Goal: Task Accomplishment & Management: Manage account settings

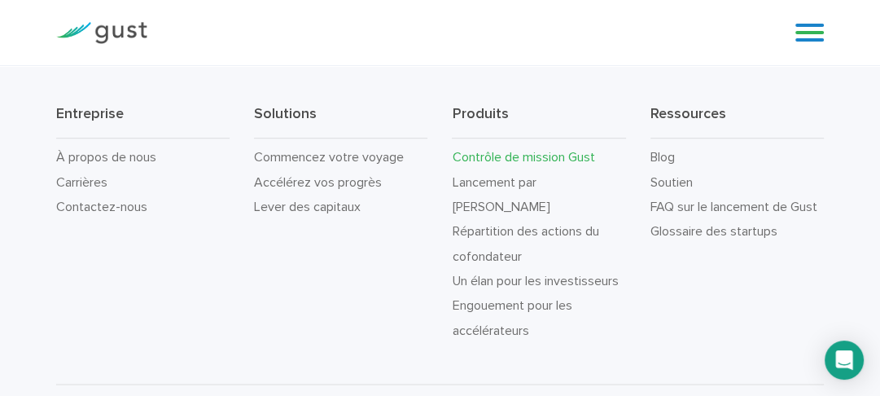
scroll to position [5742, 0]
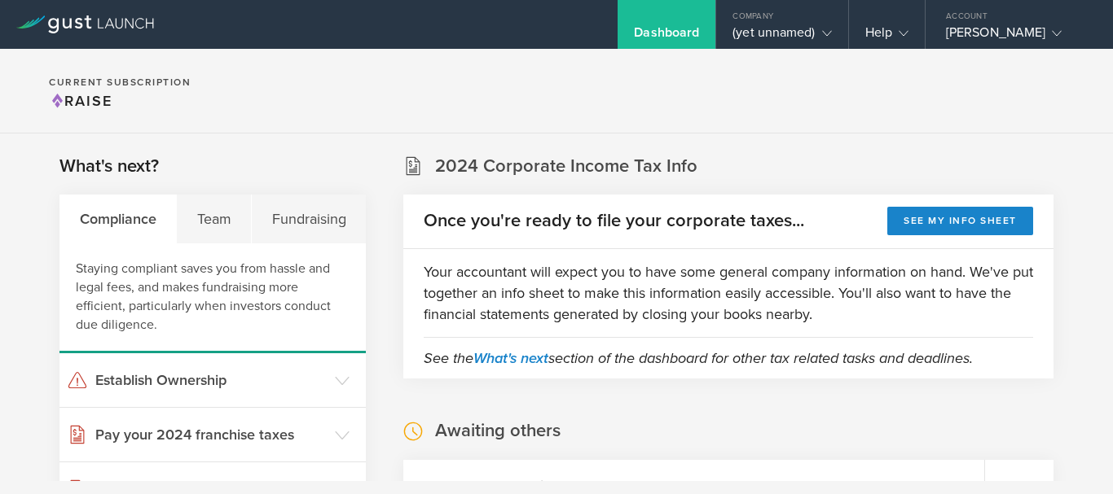
scroll to position [304, 0]
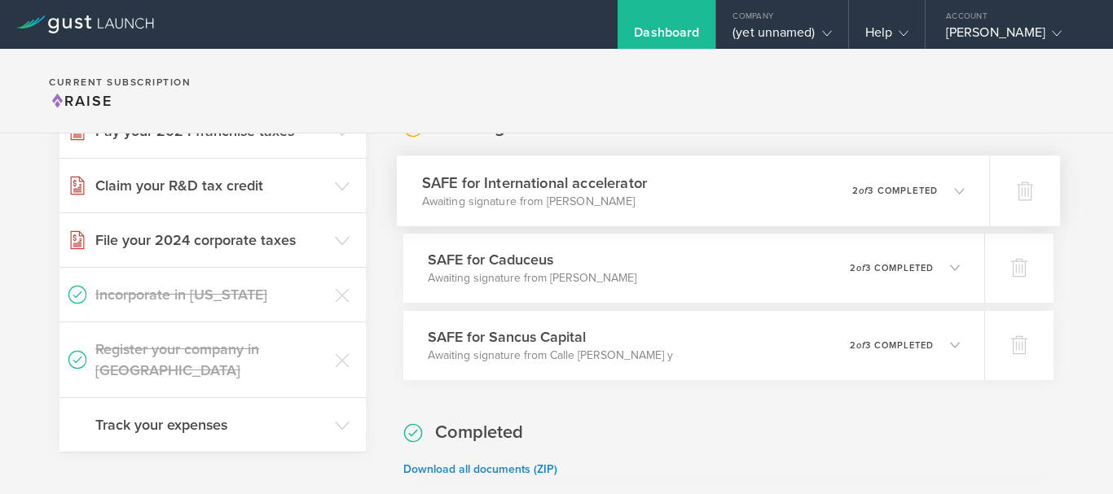
click at [954, 192] on icon at bounding box center [959, 191] width 10 height 10
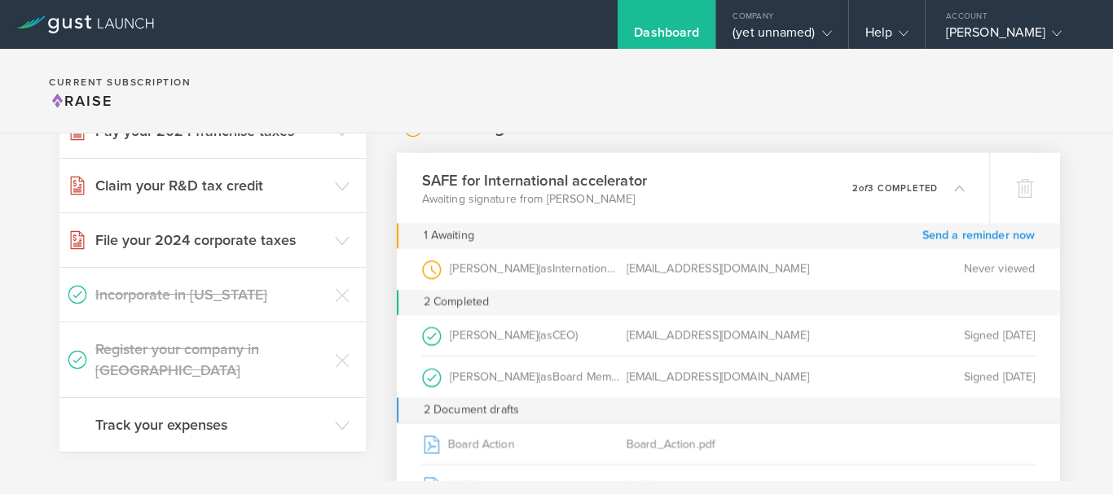
click at [953, 232] on link "Send a reminder now" at bounding box center [978, 235] width 113 height 25
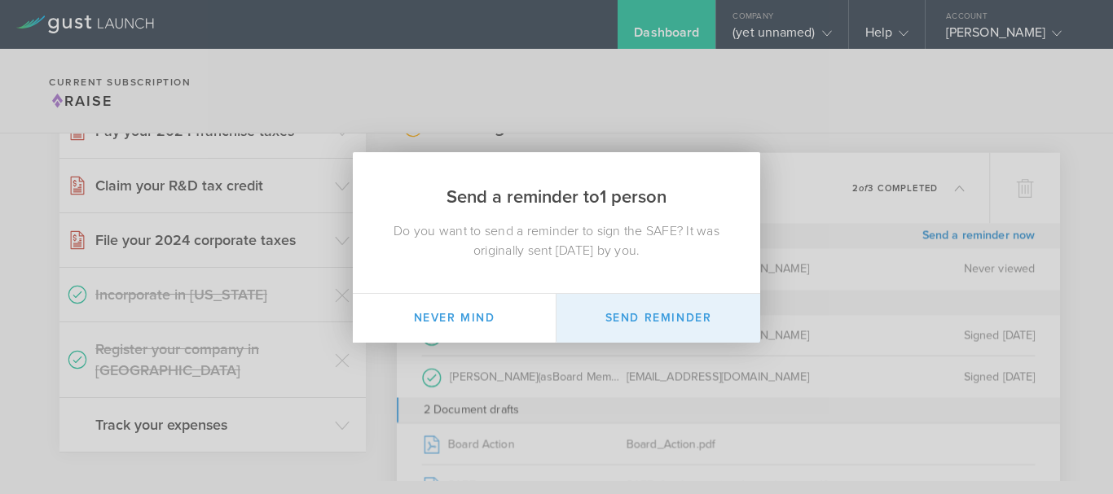
click at [666, 316] on button "Send Reminder" at bounding box center [658, 318] width 204 height 49
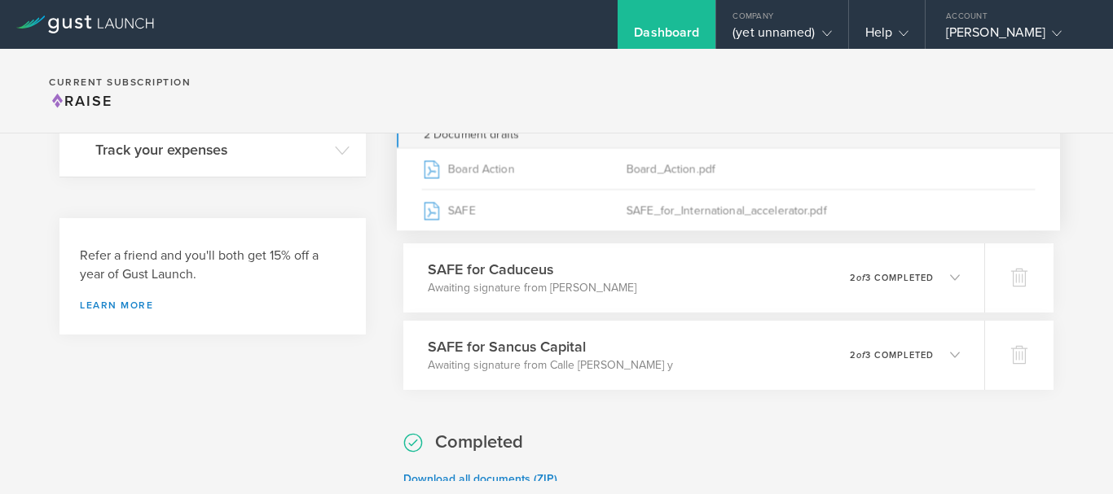
scroll to position [608, 0]
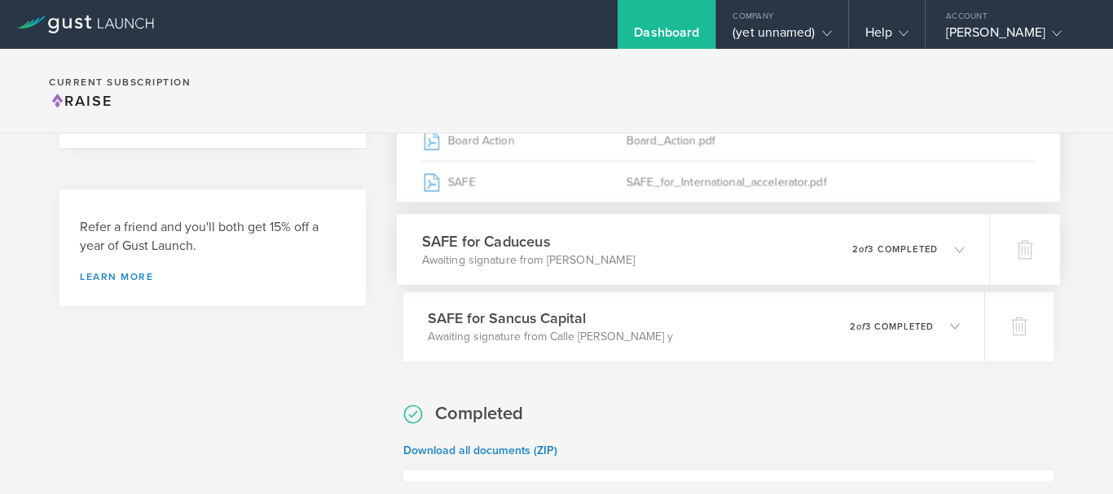
click at [954, 252] on icon at bounding box center [959, 249] width 10 height 10
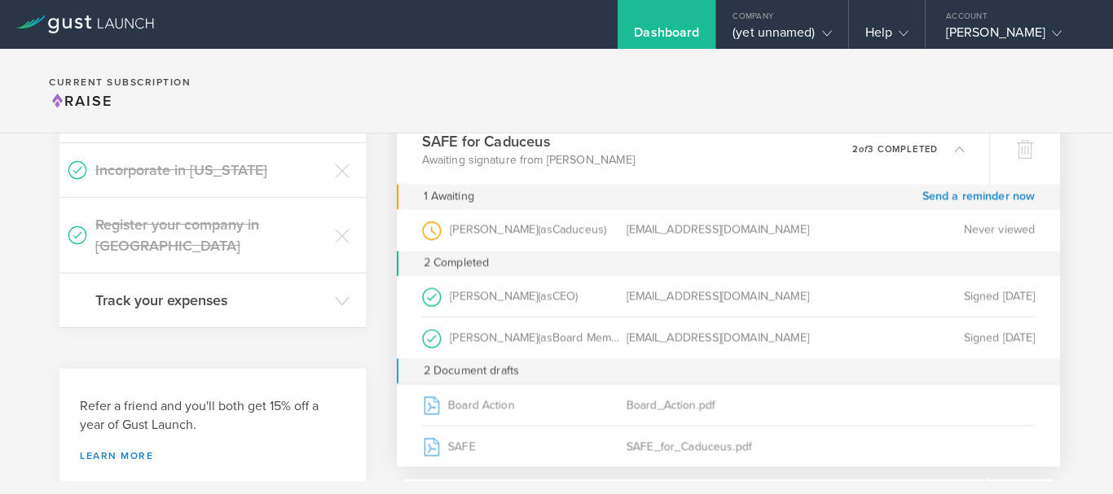
scroll to position [412, 0]
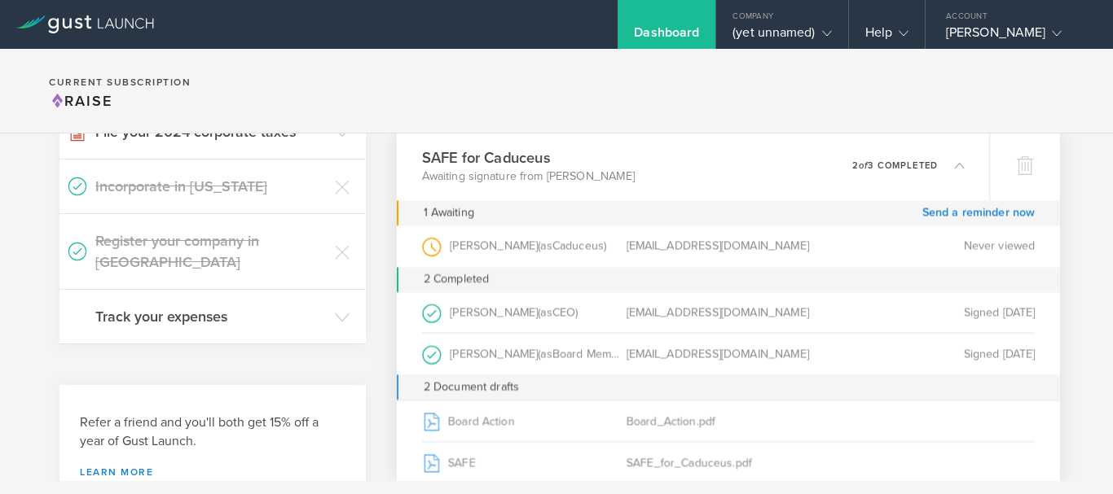
click at [971, 245] on div "Never viewed" at bounding box center [932, 247] width 204 height 42
click at [978, 210] on link "Send a reminder now" at bounding box center [978, 212] width 113 height 25
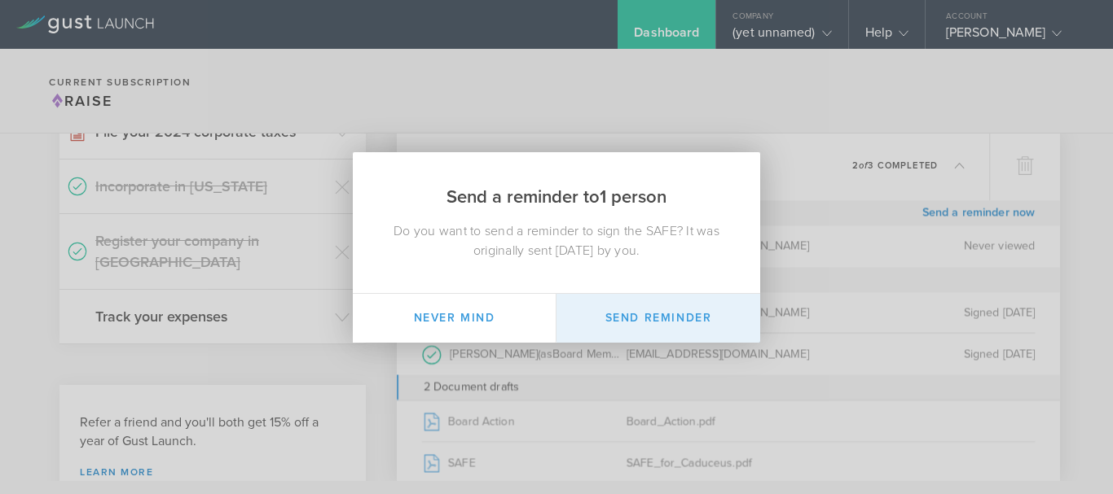
click at [694, 314] on button "Send Reminder" at bounding box center [658, 318] width 204 height 49
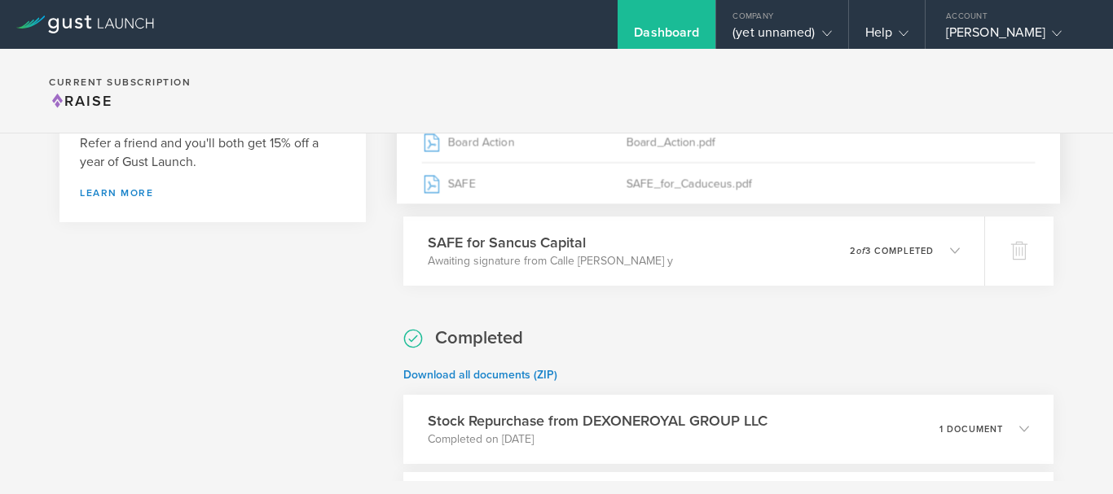
scroll to position [716, 0]
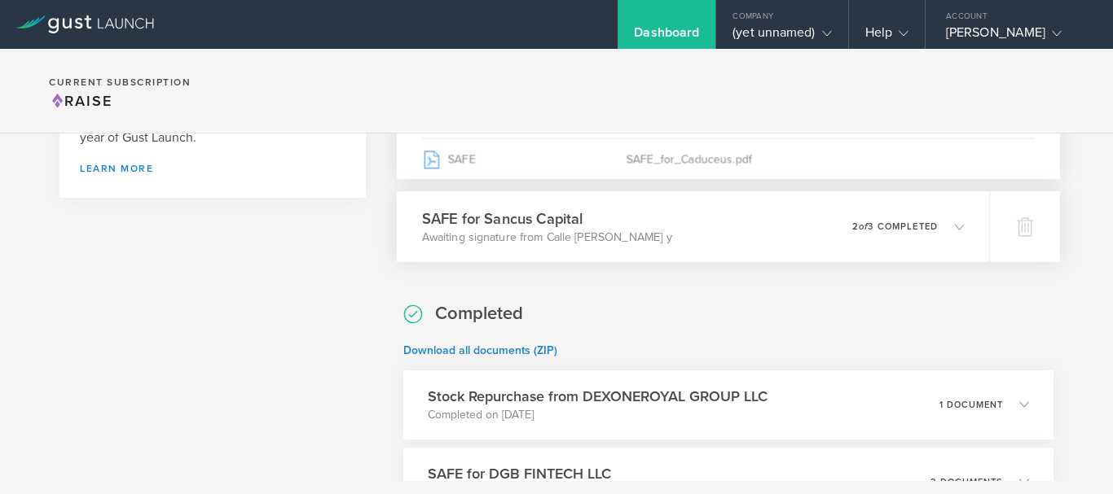
click at [919, 226] on p "2 of 3 completed" at bounding box center [895, 226] width 86 height 9
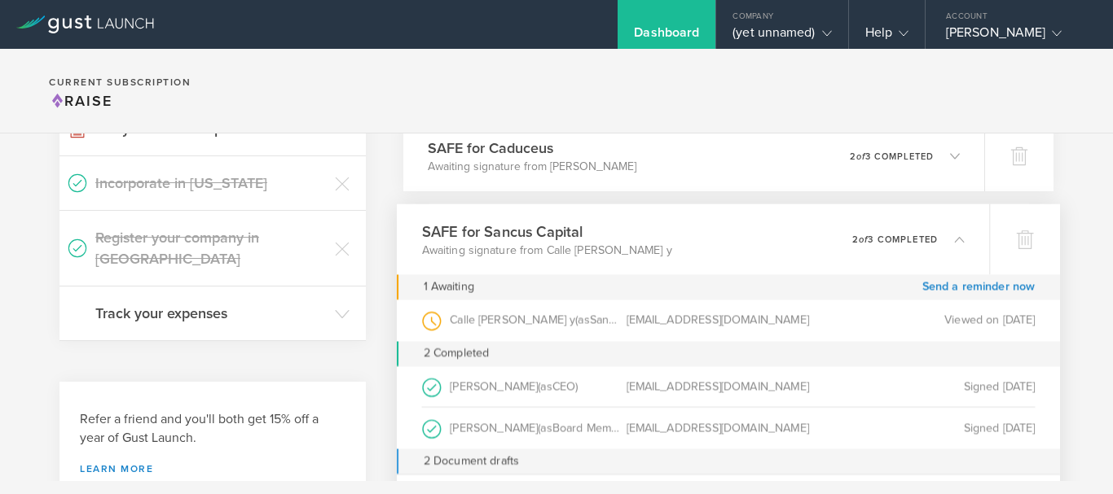
scroll to position [412, 0]
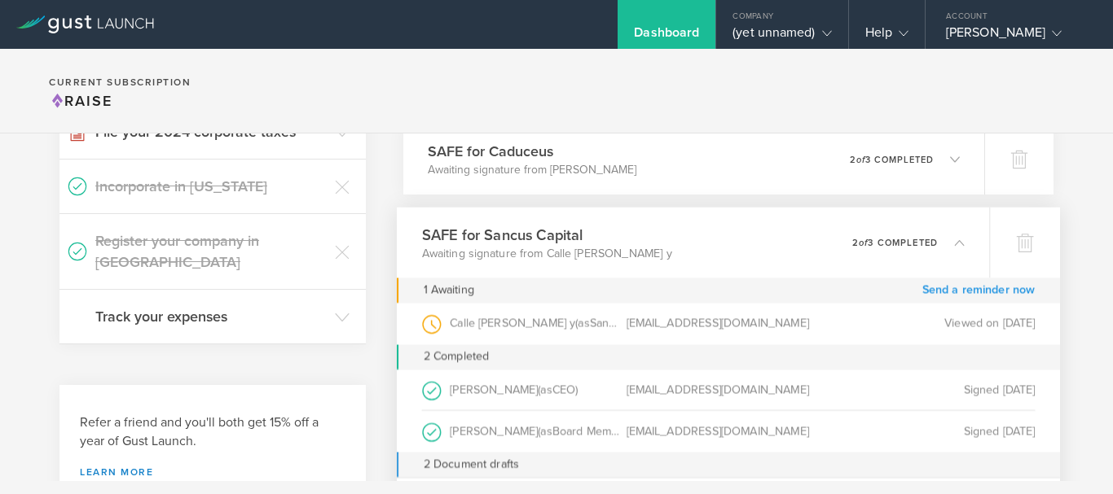
click at [976, 288] on link "Send a reminder now" at bounding box center [978, 290] width 113 height 25
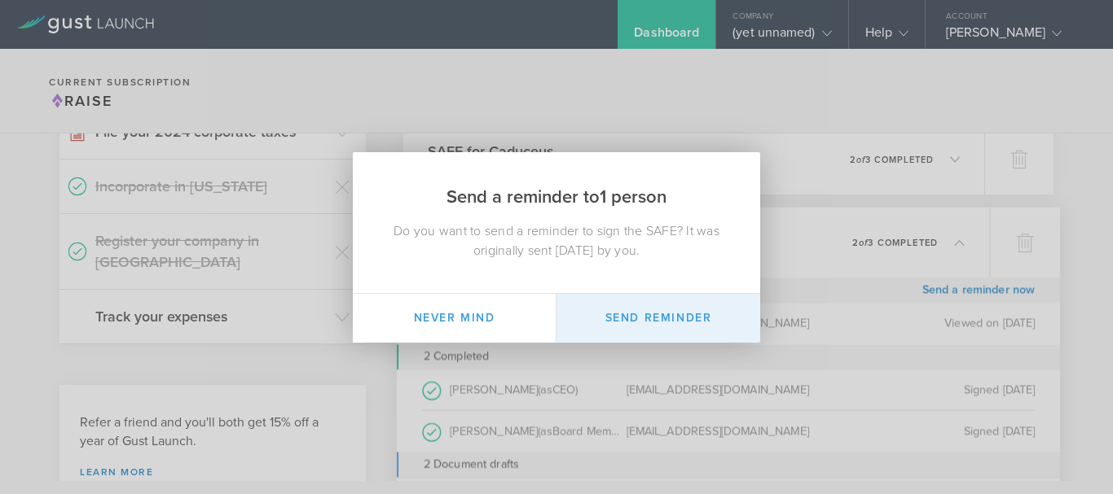
click at [653, 307] on button "Send Reminder" at bounding box center [658, 318] width 204 height 49
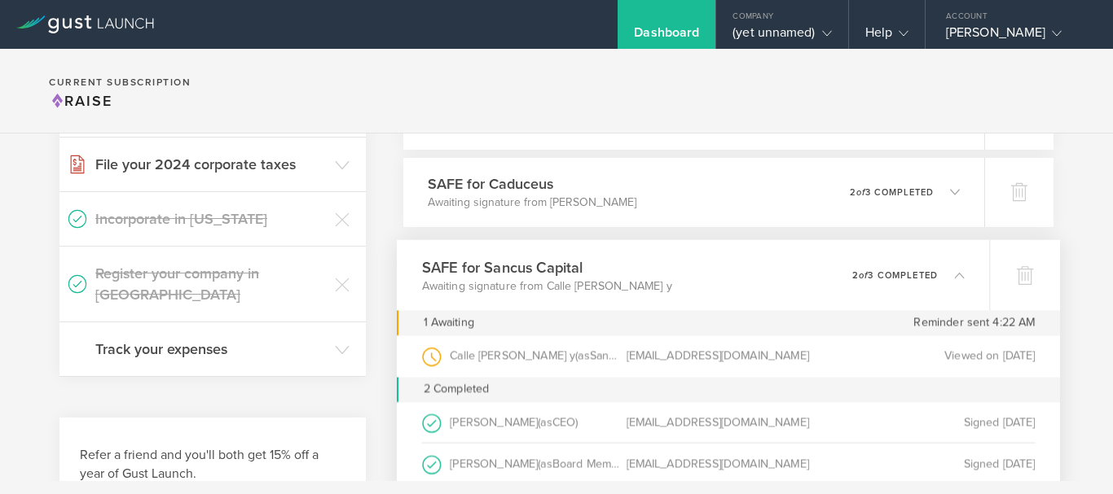
scroll to position [347, 0]
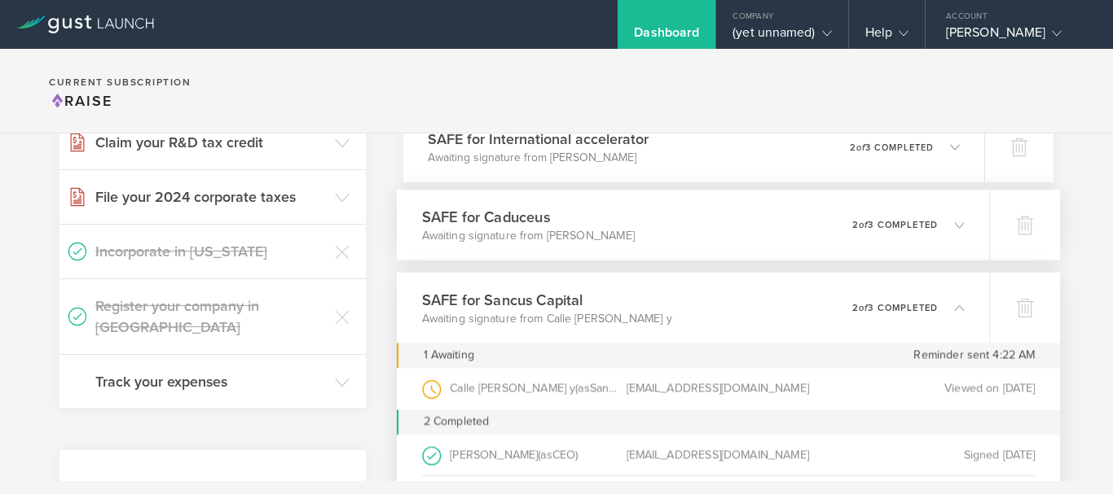
click at [946, 218] on icon at bounding box center [950, 224] width 27 height 15
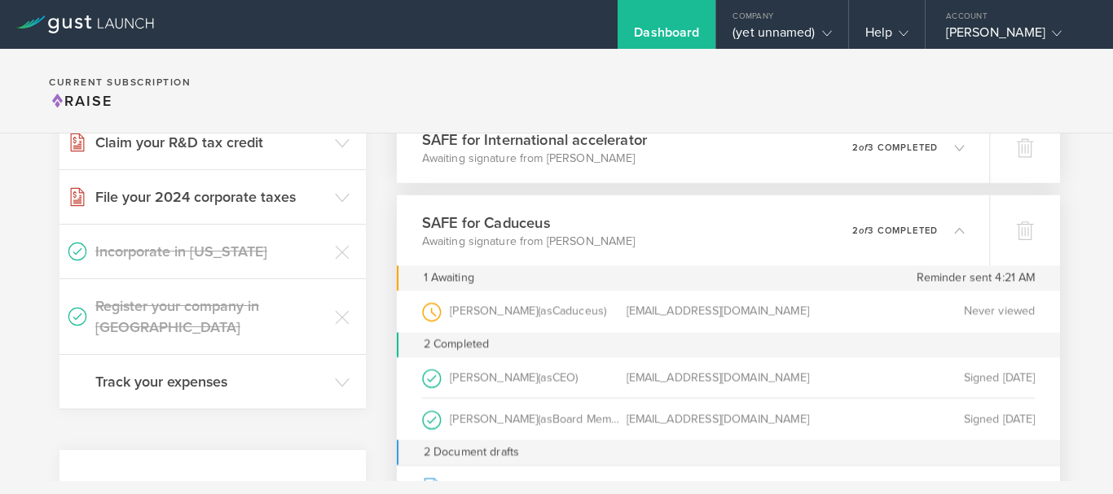
click at [945, 140] on icon at bounding box center [950, 147] width 27 height 15
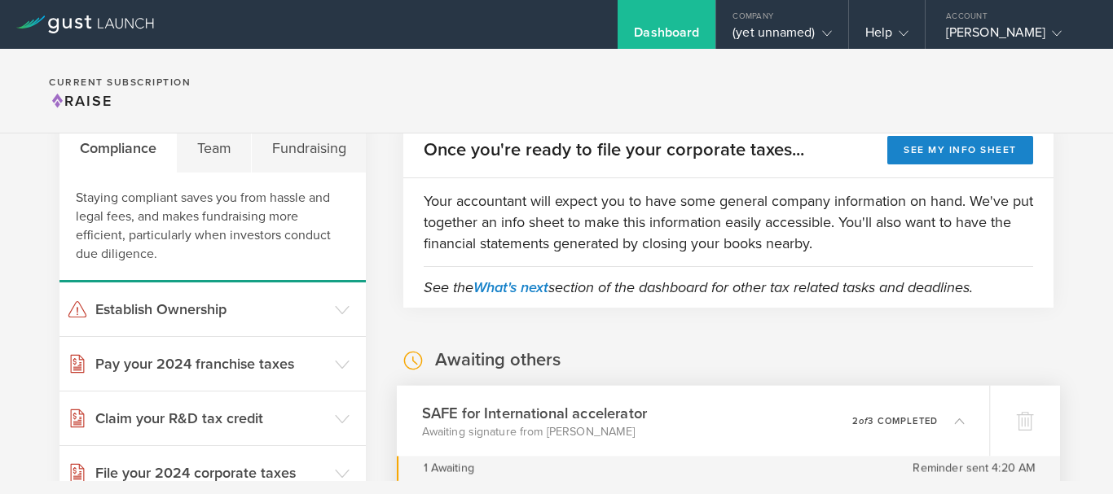
scroll to position [43, 0]
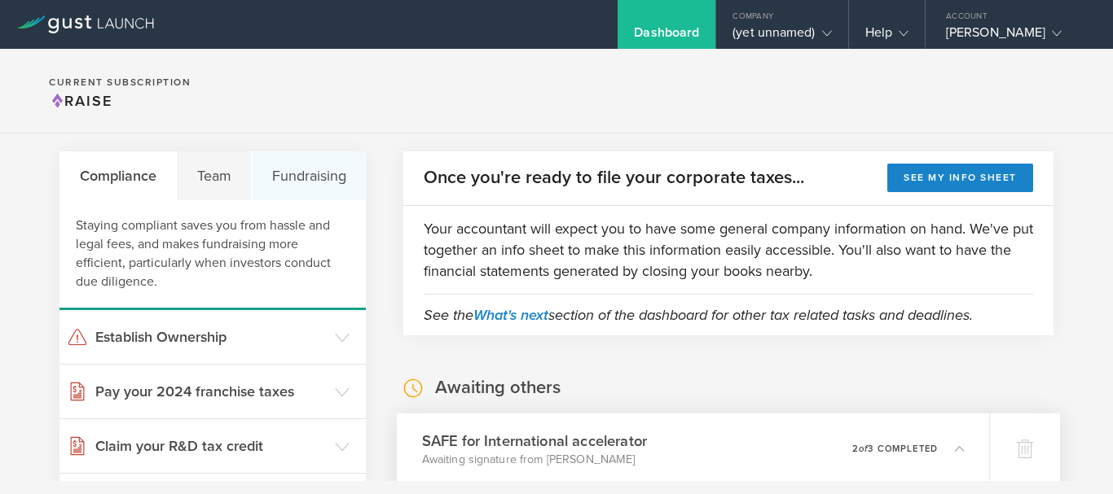
click at [292, 173] on div "Fundraising" at bounding box center [309, 175] width 114 height 49
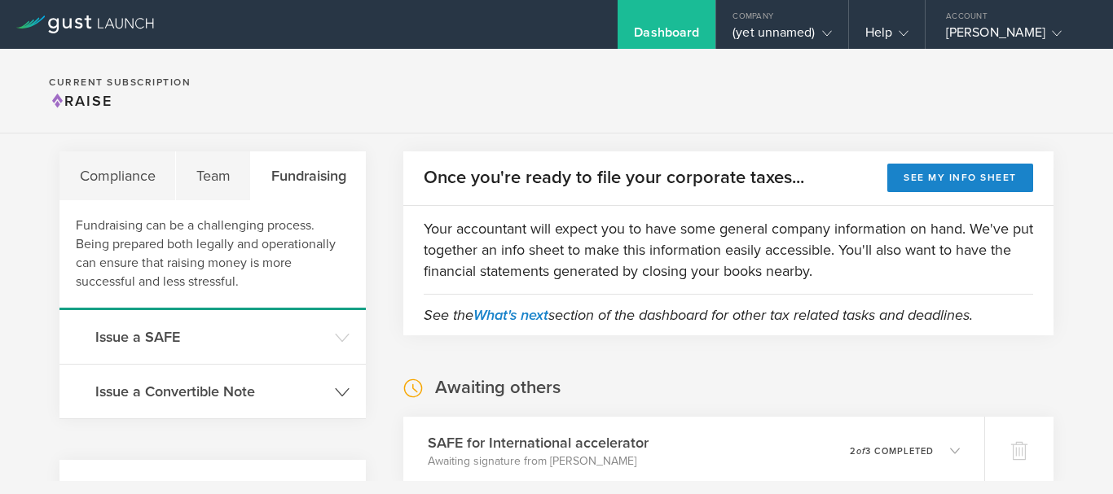
click at [207, 387] on h3 "Issue a Convertible Note" at bounding box center [210, 391] width 231 height 21
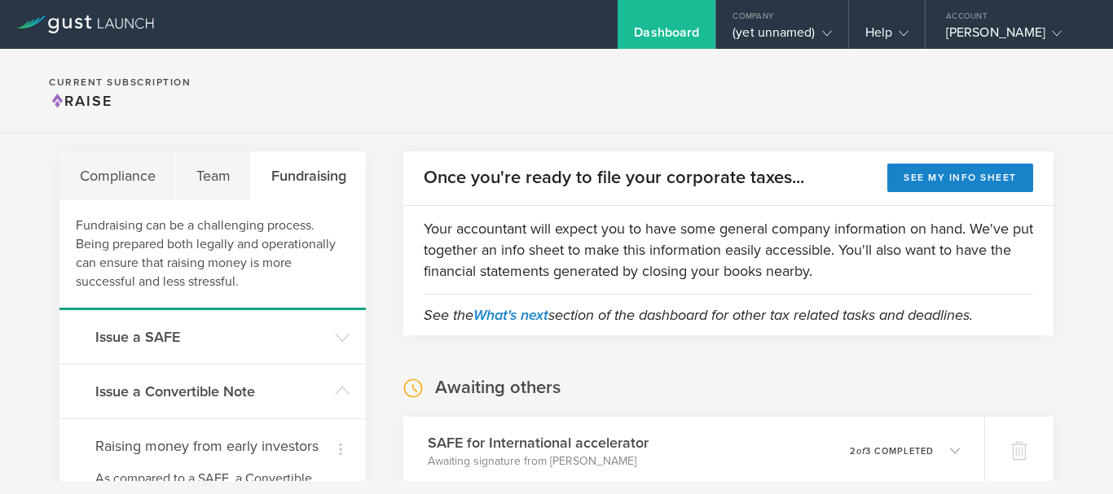
scroll to position [347, 0]
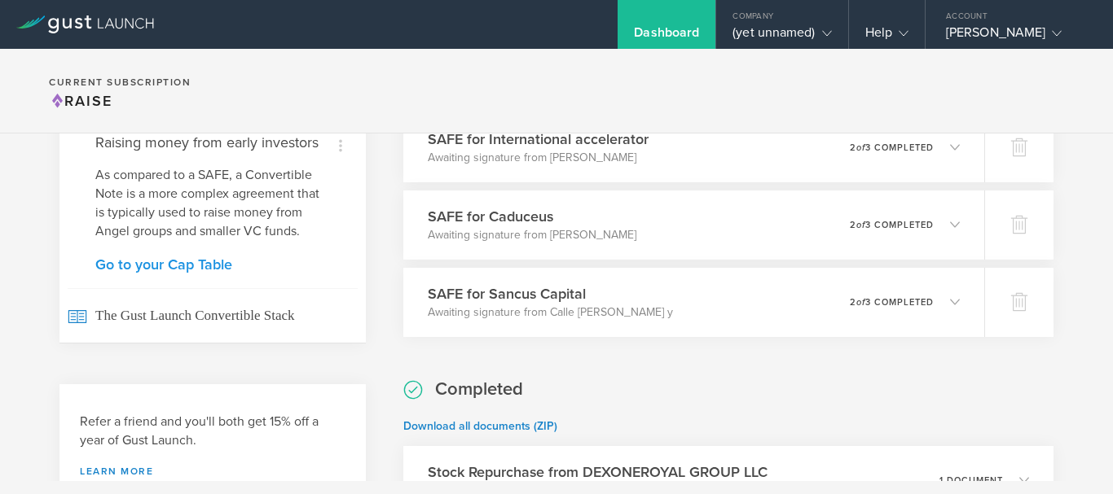
click at [200, 263] on link "Go to your Cap Table" at bounding box center [212, 264] width 235 height 15
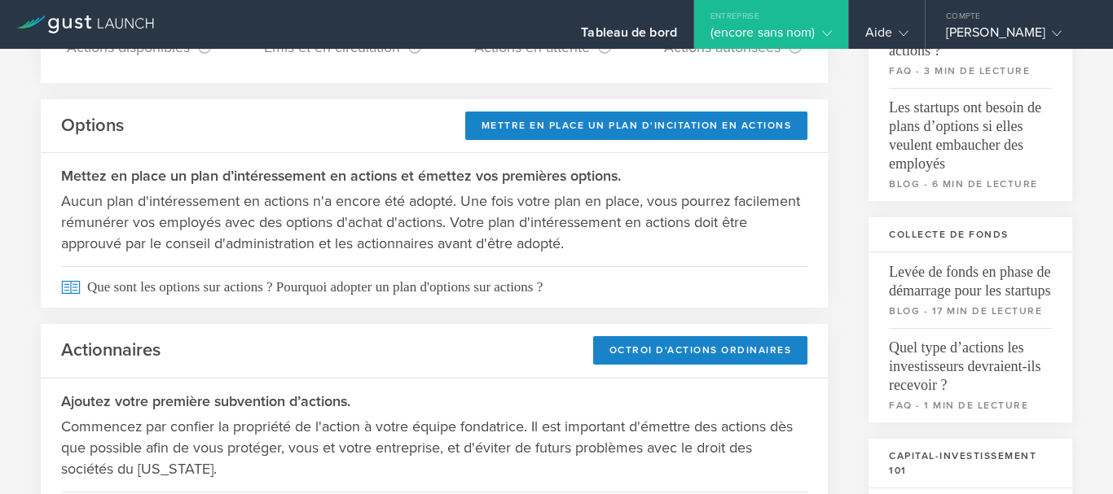
scroll to position [194, 0]
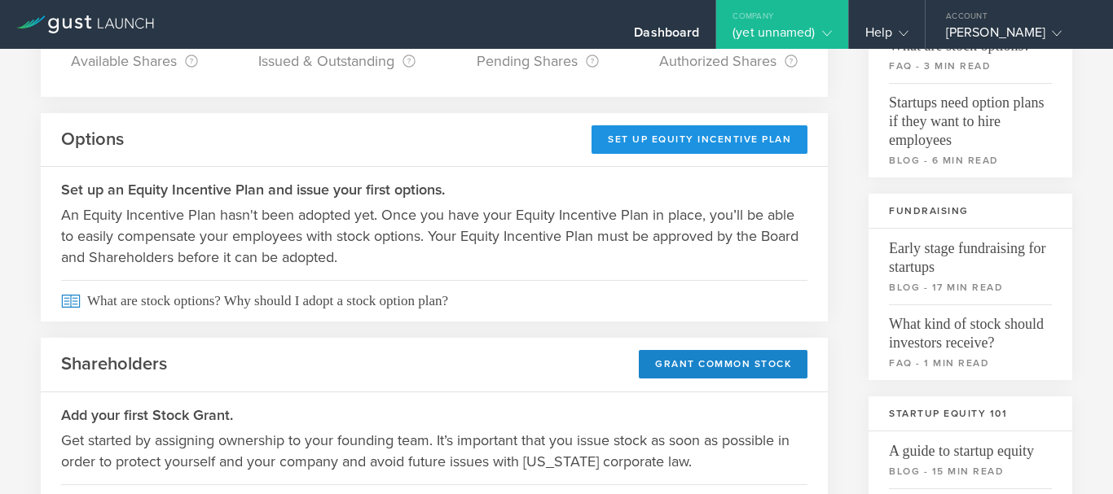
click at [695, 140] on div "Set Up Equity Incentive Plan" at bounding box center [699, 139] width 216 height 29
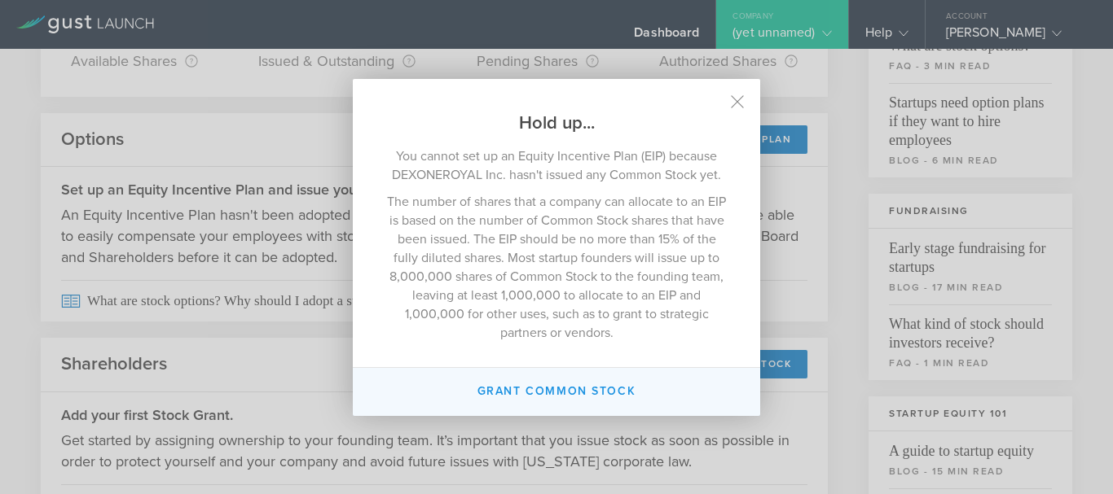
click at [579, 389] on button "Grant Common Stock" at bounding box center [556, 392] width 407 height 48
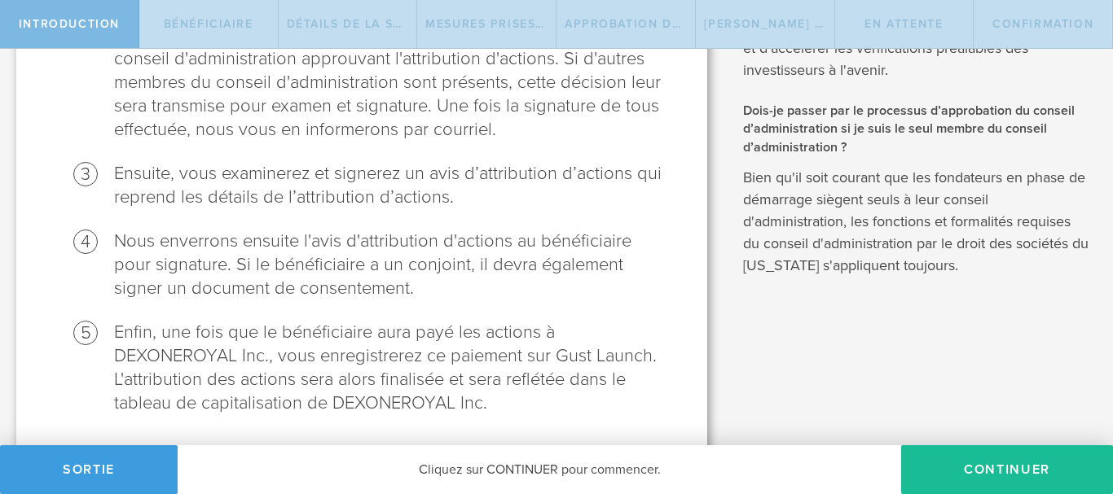
scroll to position [347, 0]
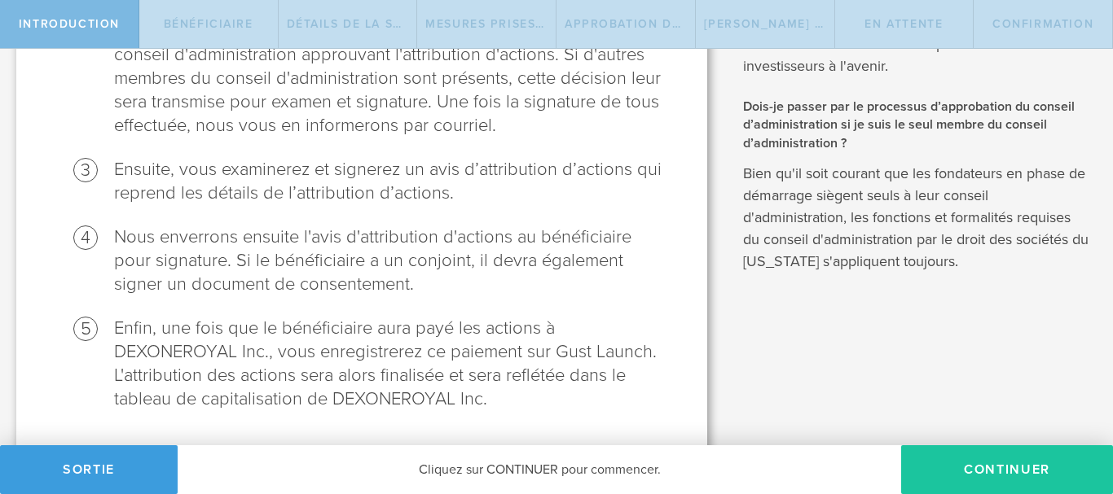
click at [996, 476] on button "Continuer" at bounding box center [1007, 469] width 212 height 49
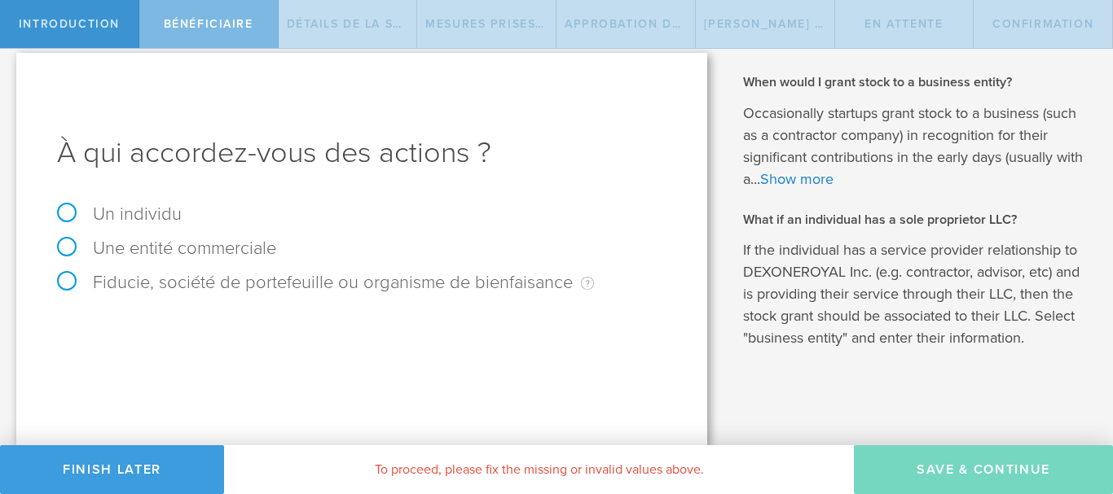
scroll to position [0, 0]
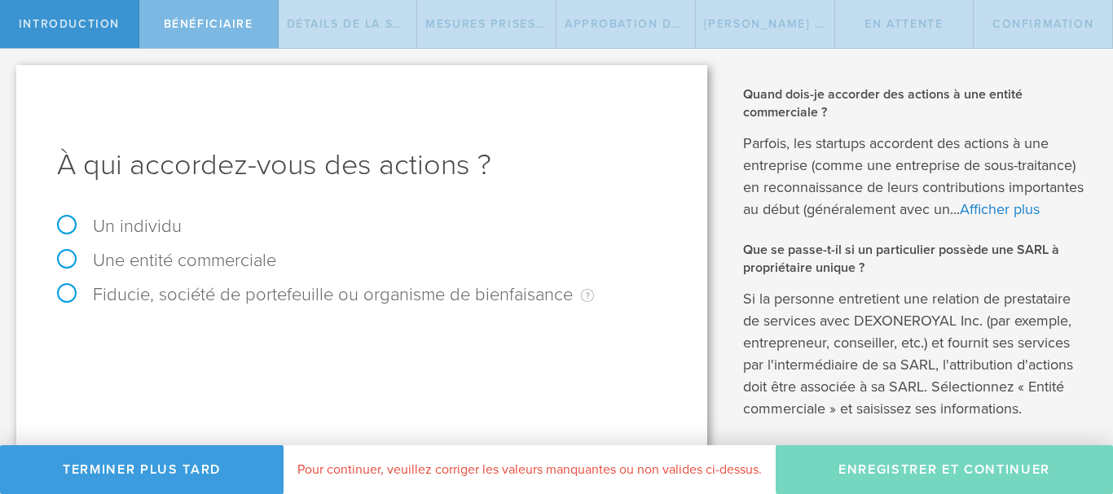
click at [67, 222] on label "Un individu" at bounding box center [119, 226] width 125 height 21
click at [11, 75] on input "Un individu" at bounding box center [5, 62] width 11 height 26
radio input "true"
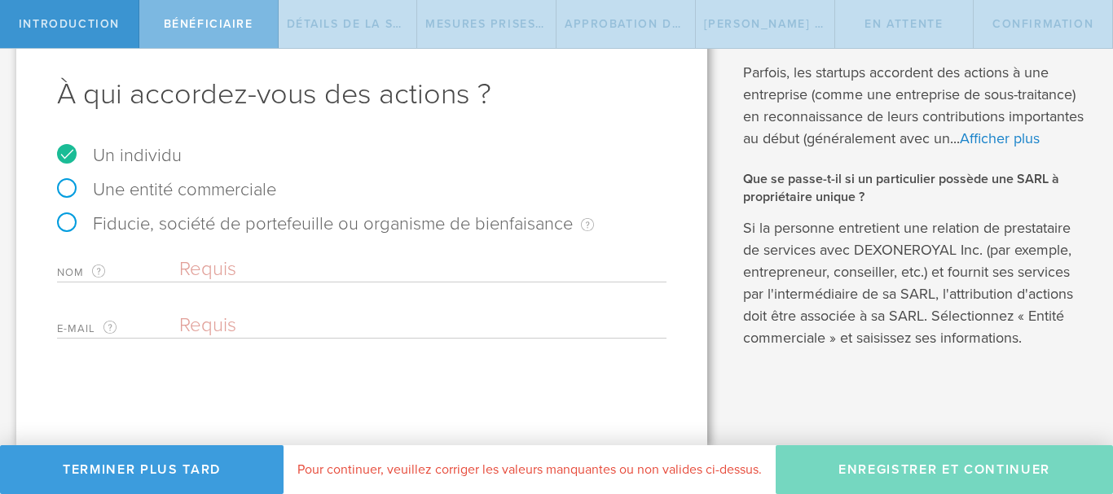
scroll to position [93, 0]
click at [247, 257] on input "text" at bounding box center [422, 269] width 487 height 24
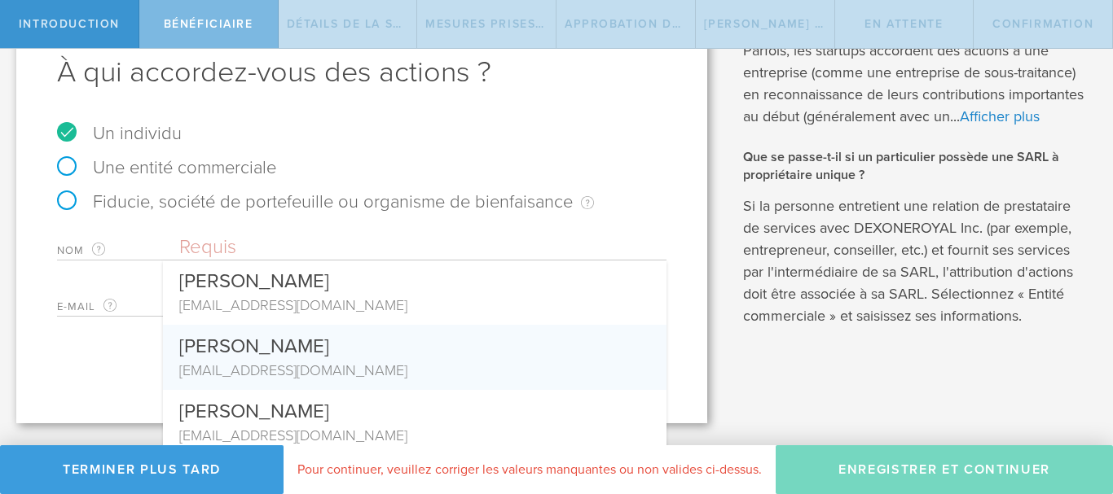
click at [317, 358] on div "[PERSON_NAME]" at bounding box center [414, 342] width 471 height 35
type input "[PERSON_NAME]"
type input "[EMAIL_ADDRESS][DOMAIN_NAME]"
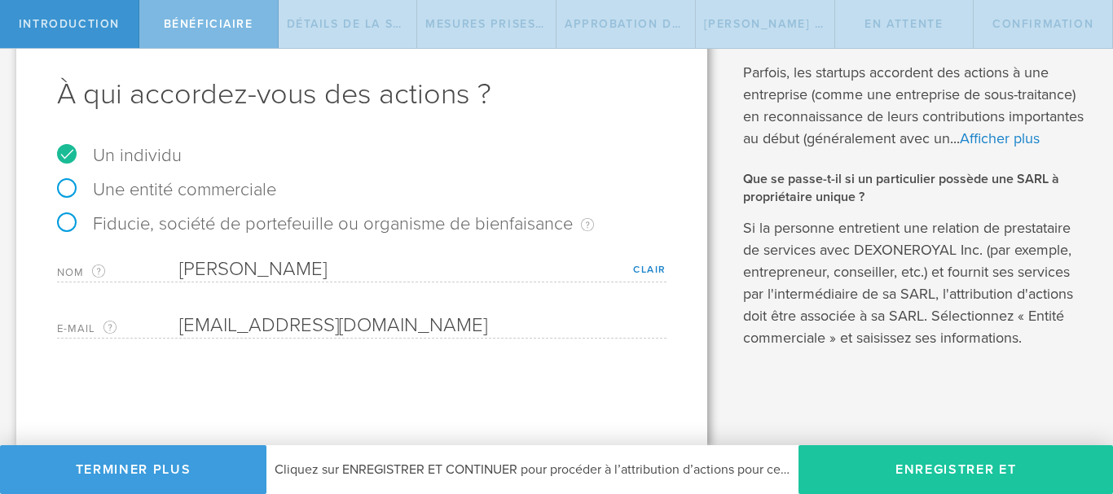
click at [955, 478] on button "Enregistrer et continuer" at bounding box center [955, 469] width 314 height 49
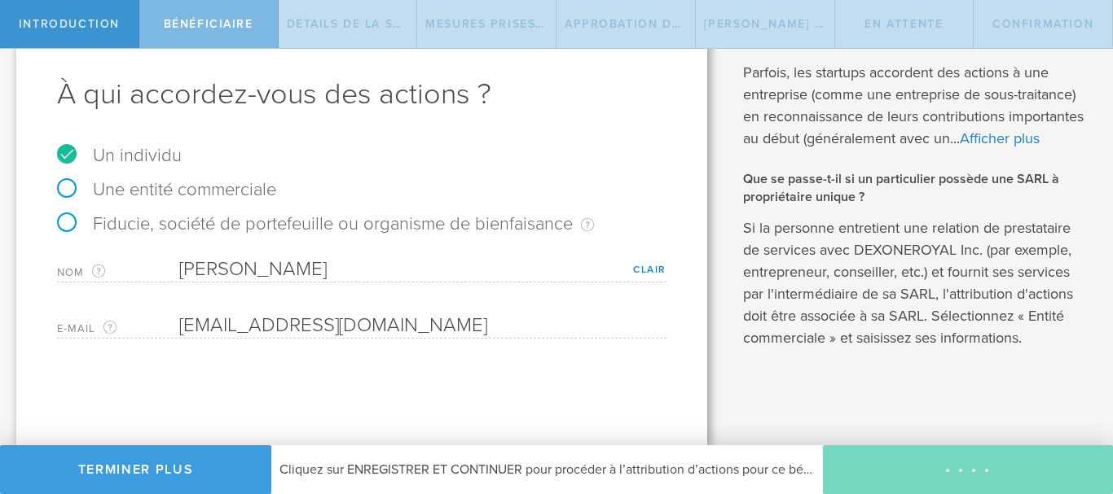
type input "48"
type input "12"
select select "none"
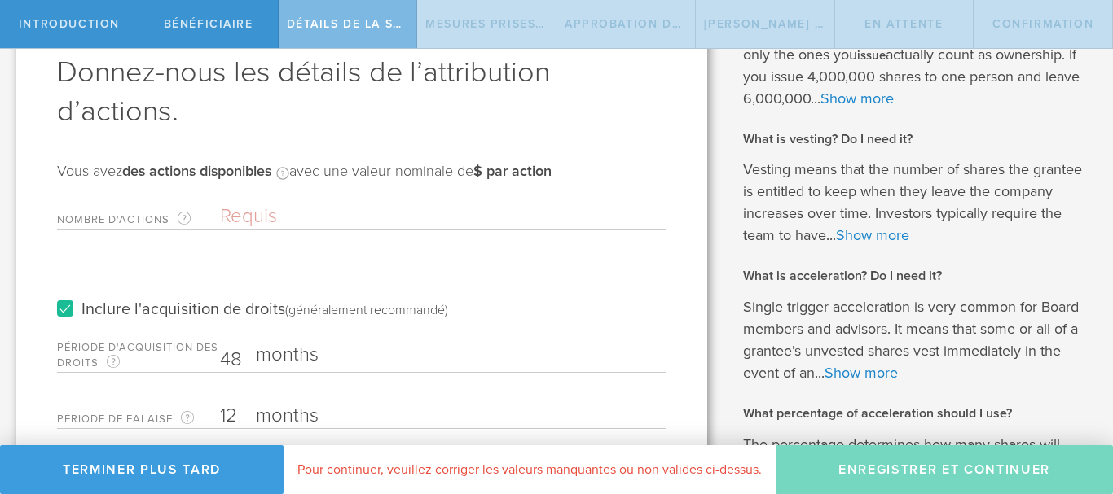
scroll to position [0, 0]
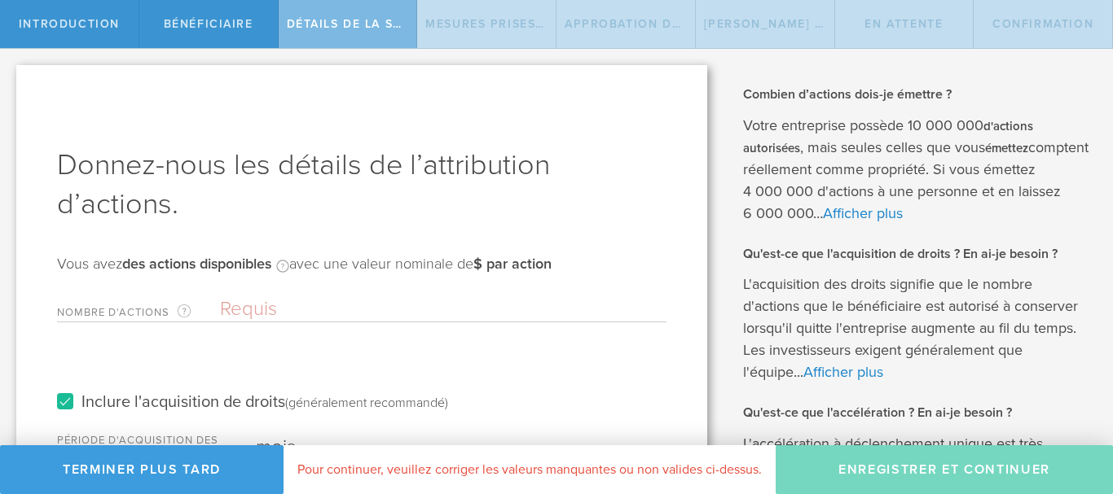
click at [263, 314] on input "Nombre d'actions Le montant total des actions que la société accorde à ce bénéf…" at bounding box center [443, 309] width 446 height 24
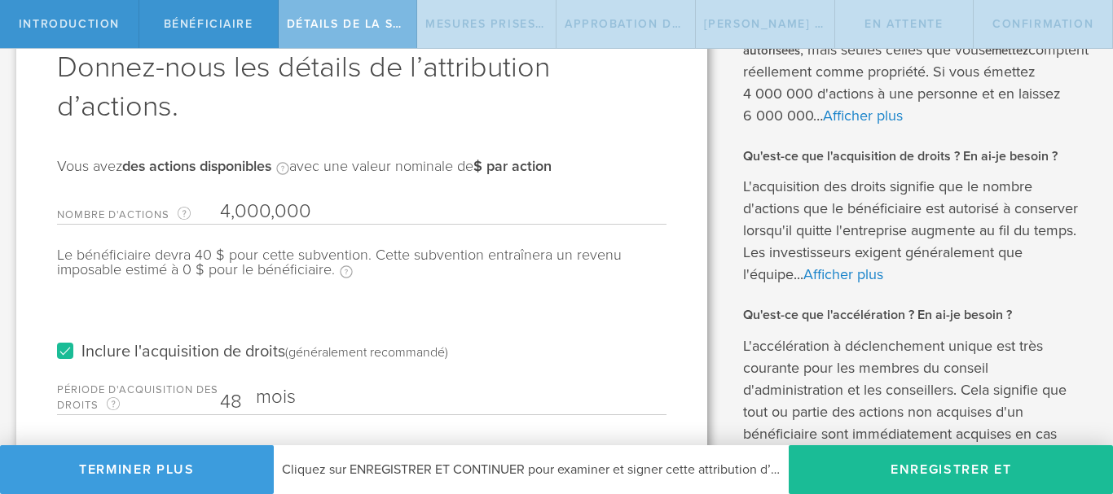
scroll to position [130, 0]
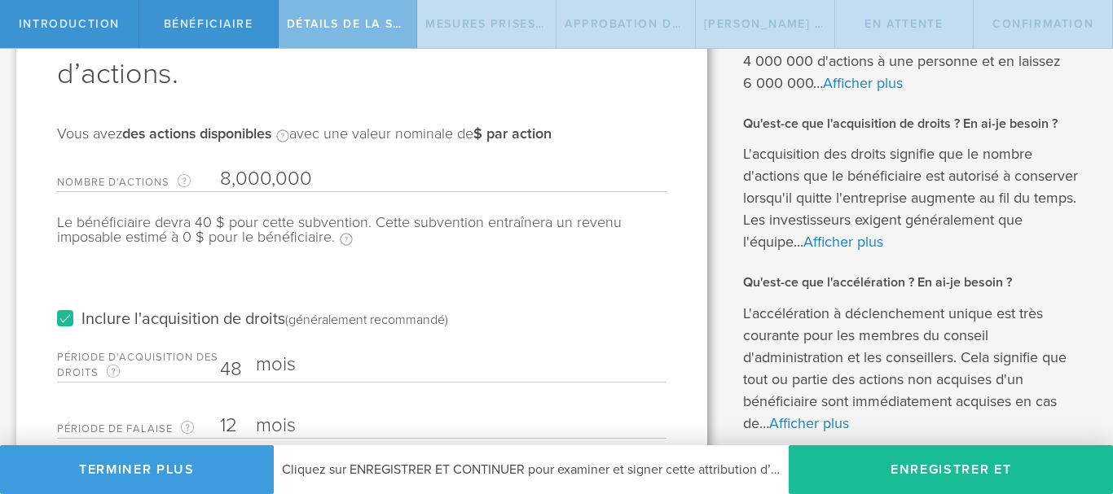
click at [396, 190] on input "8,000,000" at bounding box center [443, 179] width 446 height 24
type input "8"
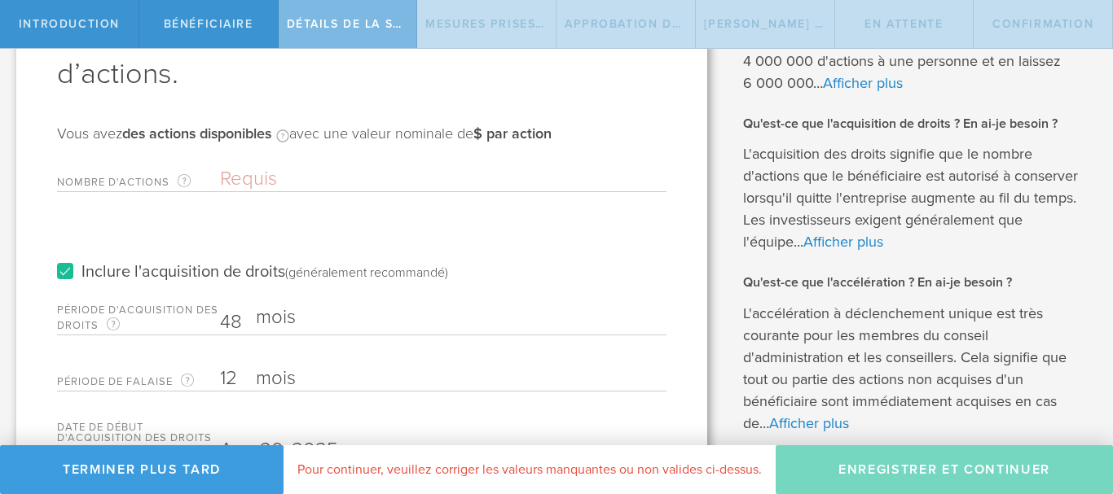
click at [235, 178] on input "Nombre d'actions Le montant total des actions que la société accorde à ce bénéf…" at bounding box center [443, 179] width 446 height 24
type input "4,000,000"
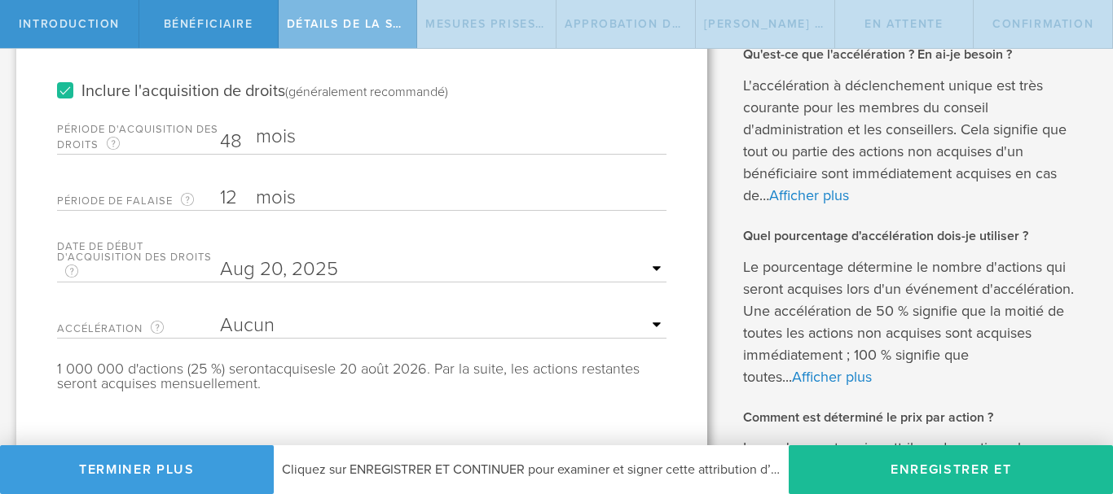
scroll to position [391, 0]
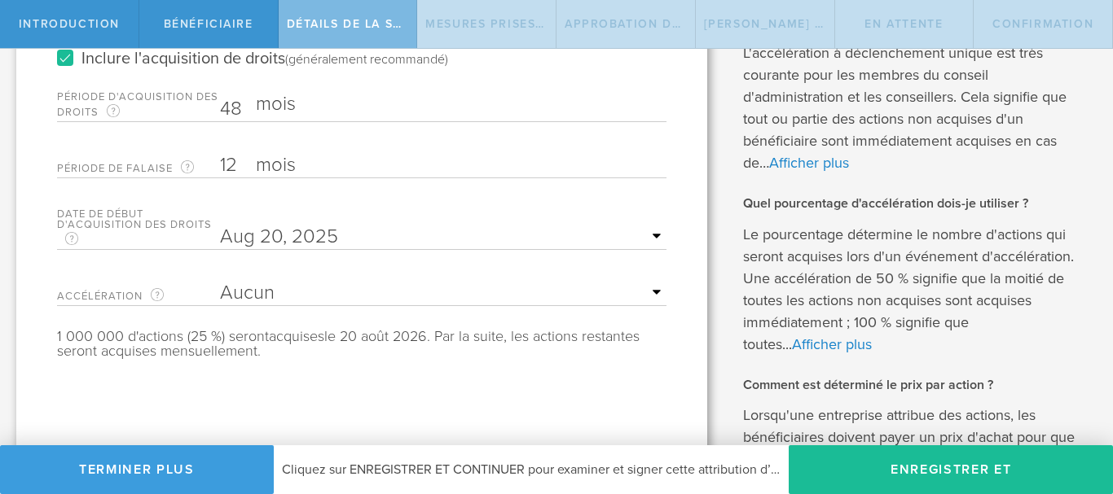
click at [636, 295] on select "Aucun Déclenchement unique Double détente" at bounding box center [443, 293] width 446 height 24
click at [220, 281] on select "Aucun Déclenchement unique Double détente" at bounding box center [443, 293] width 446 height 24
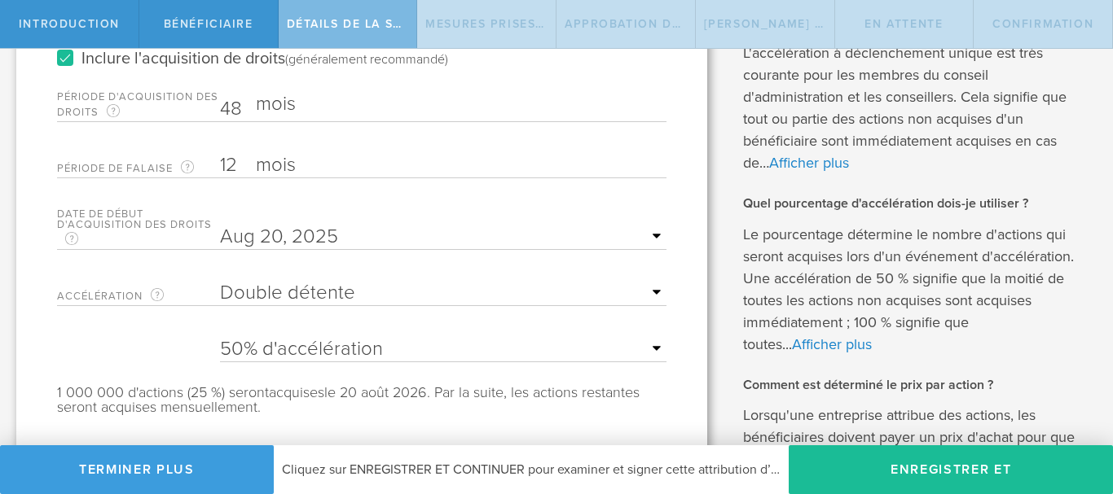
click at [633, 291] on select "Aucun Déclenchement unique Double détente" at bounding box center [443, 293] width 446 height 24
click at [220, 281] on select "Aucun Déclenchement unique Double détente" at bounding box center [443, 293] width 446 height 24
click at [493, 289] on select "Aucun Déclenchement unique Double détente" at bounding box center [443, 293] width 446 height 24
select select "none"
click at [220, 281] on select "Aucun Déclenchement unique Double détente" at bounding box center [443, 293] width 446 height 24
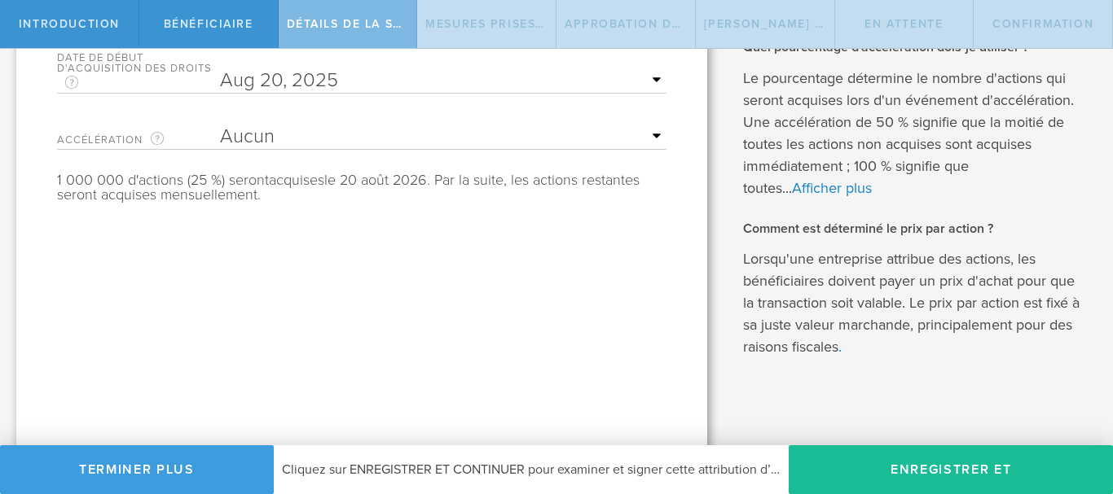
scroll to position [556, 0]
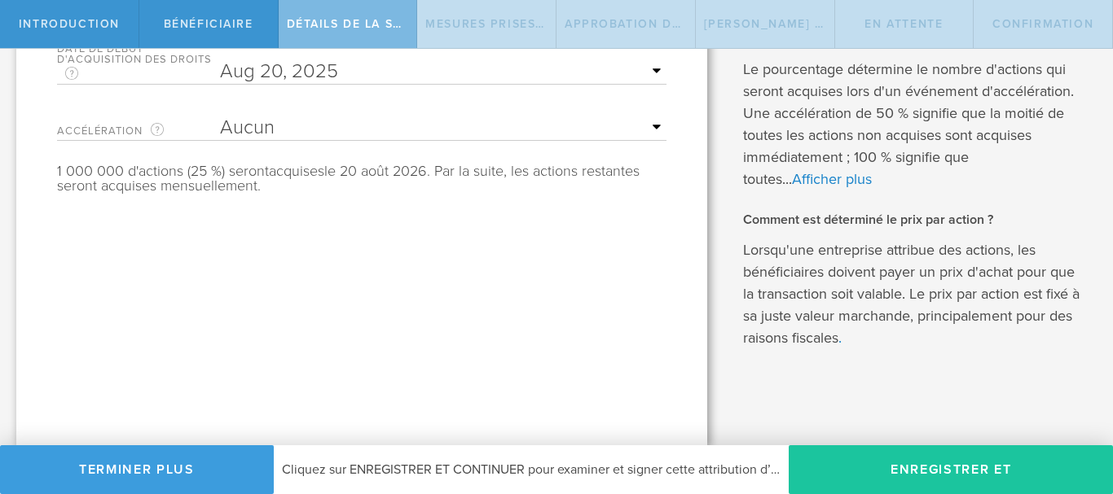
click at [998, 467] on button "Enregistrer et continuer" at bounding box center [950, 469] width 324 height 49
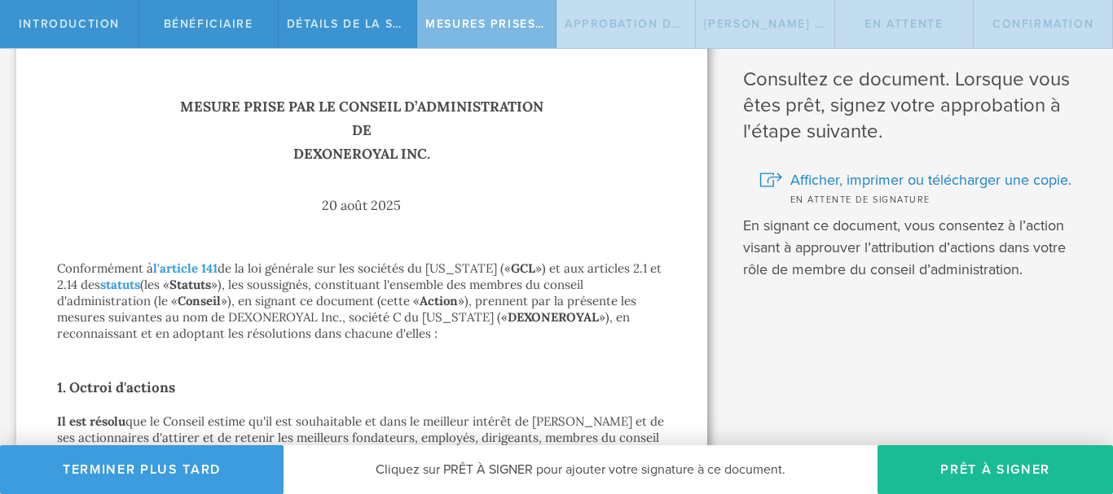
scroll to position [0, 0]
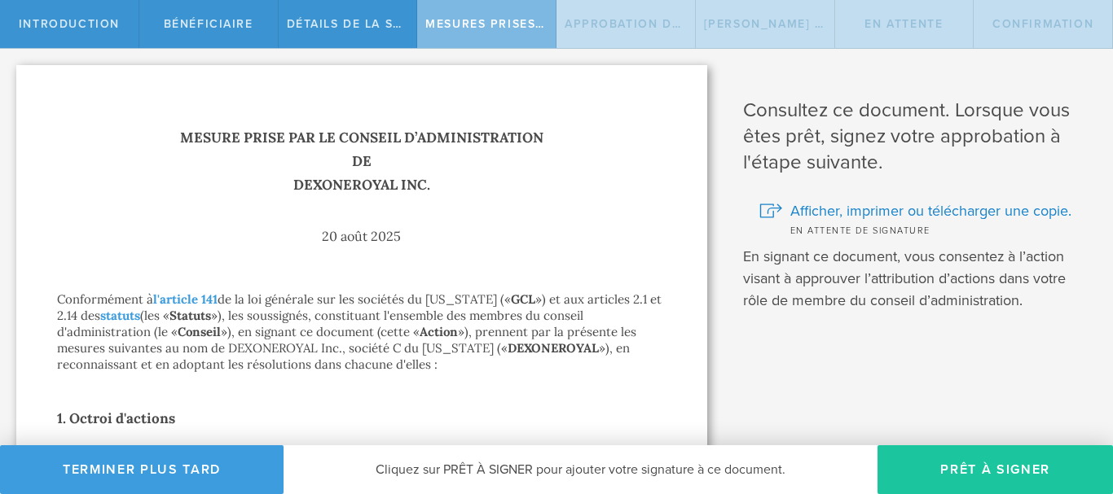
click at [1018, 468] on font "Prêt à signer" at bounding box center [995, 470] width 110 height 16
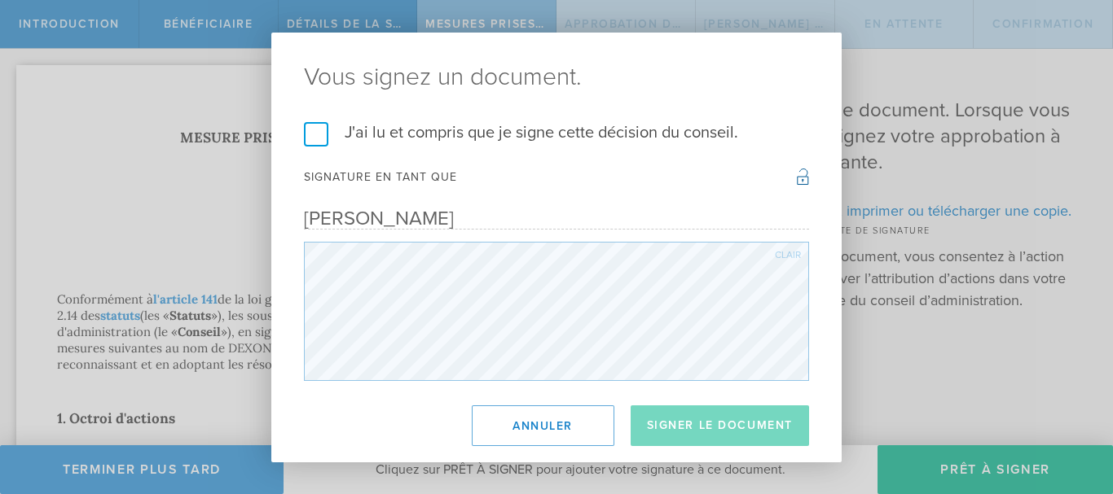
click at [305, 131] on label "J'ai lu et compris que je signe cette décision du conseil." at bounding box center [556, 132] width 505 height 21
click at [0, 0] on input "J'ai lu et compris que je signe cette décision du conseil." at bounding box center [0, 0] width 0 height 0
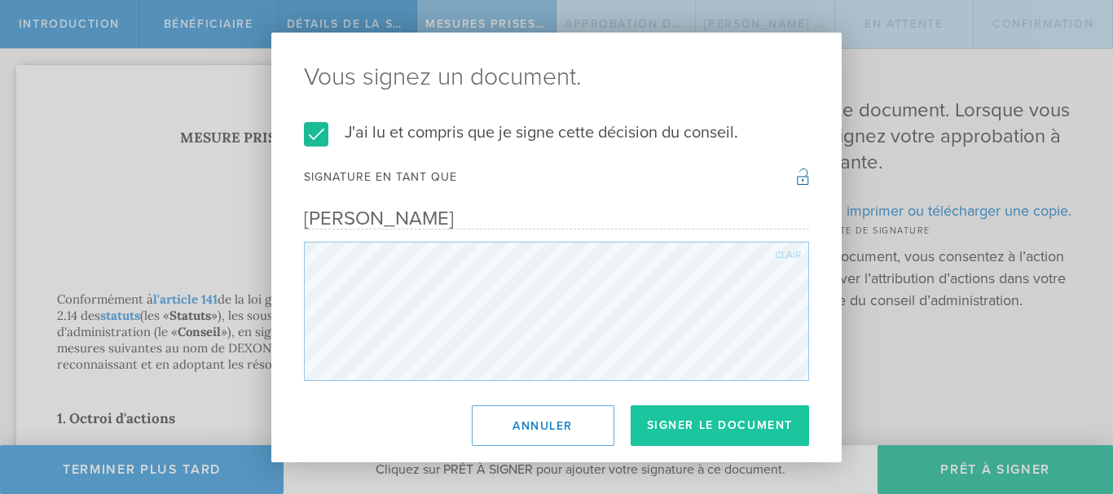
click at [726, 409] on button "Signer le document" at bounding box center [719, 426] width 179 height 41
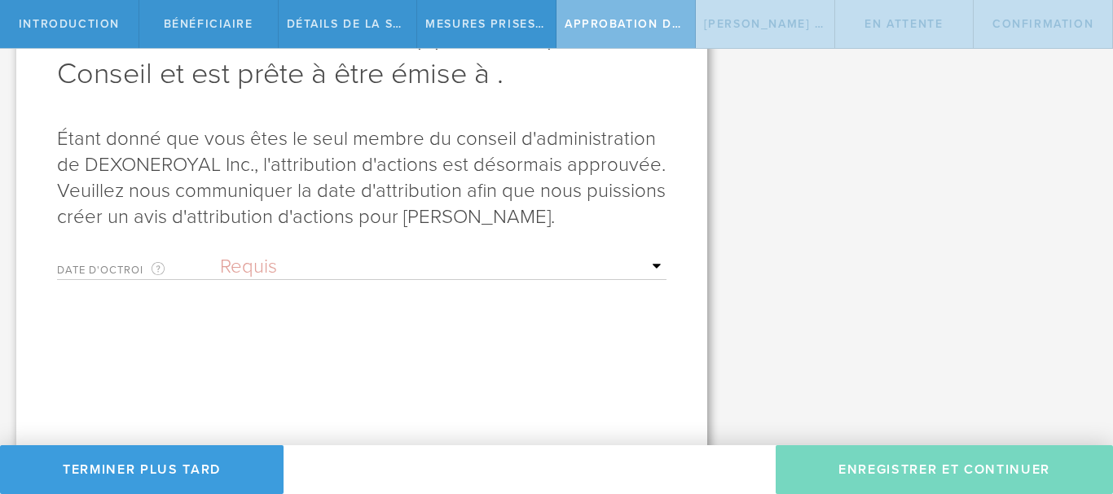
scroll to position [163, 0]
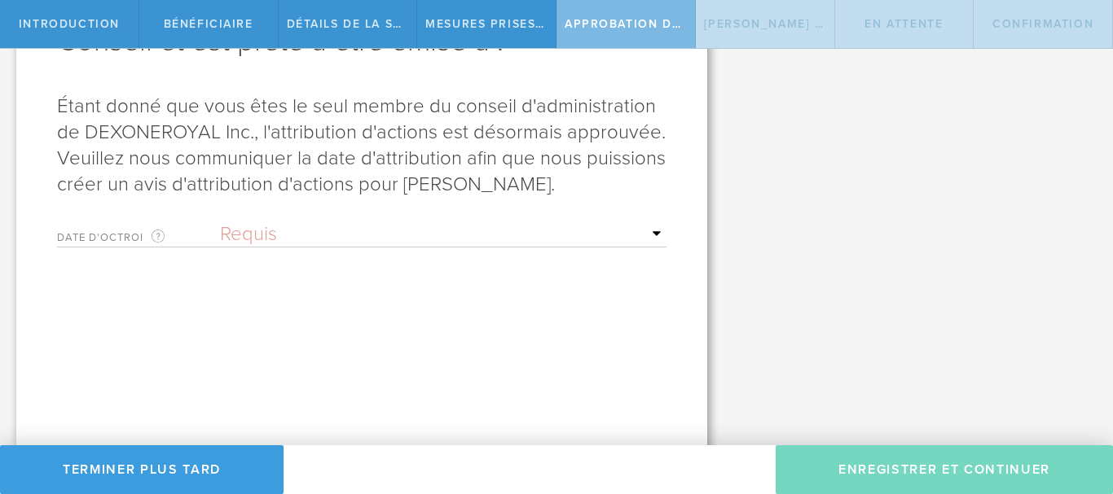
click at [616, 247] on select "Requis À la signature du bénéficiaire Une date précise" at bounding box center [443, 234] width 446 height 24
select select "uponGranteeSignature"
click at [220, 247] on select "Requis À la signature du bénéficiaire Une date précise" at bounding box center [443, 234] width 446 height 24
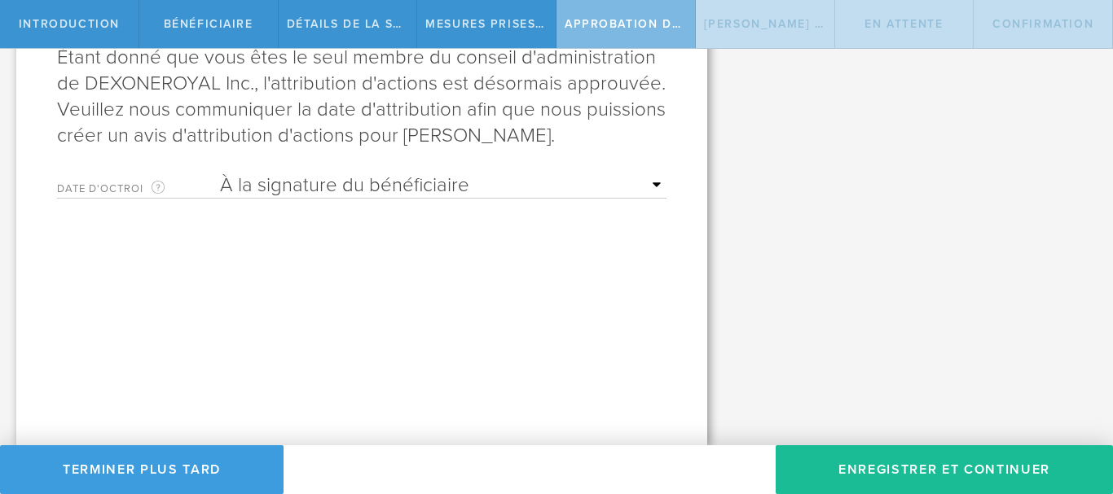
scroll to position [238, 0]
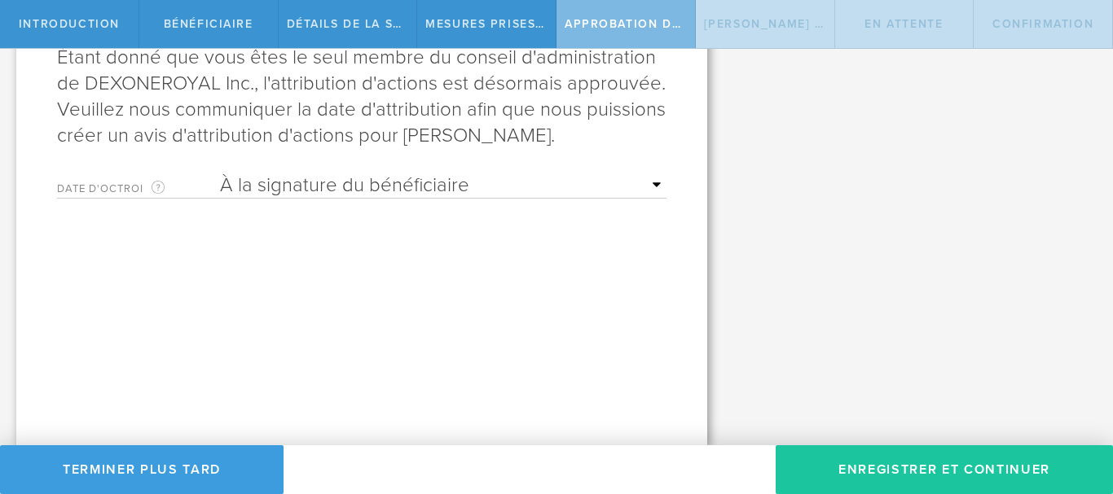
click at [1003, 468] on button "Enregistrer et continuer" at bounding box center [943, 469] width 337 height 49
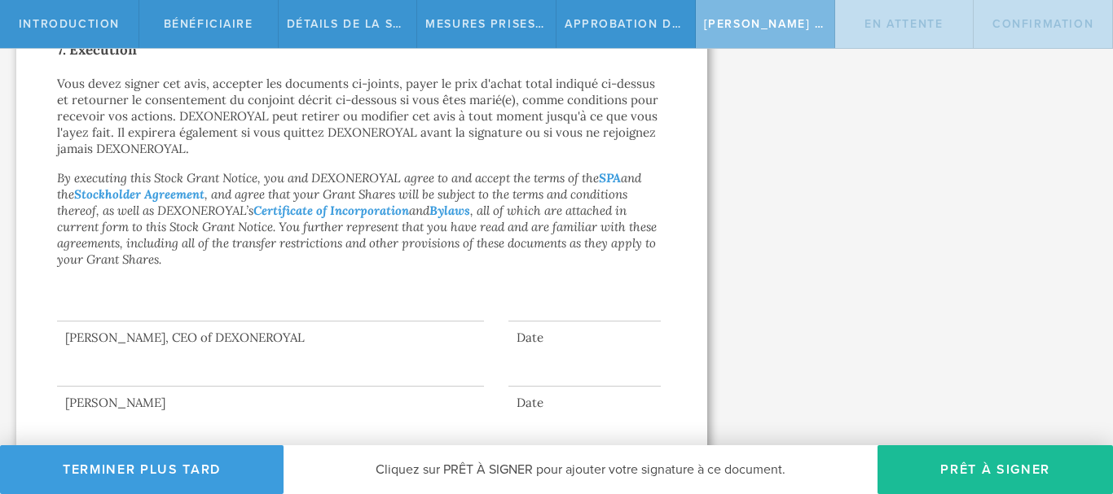
scroll to position [1388, 0]
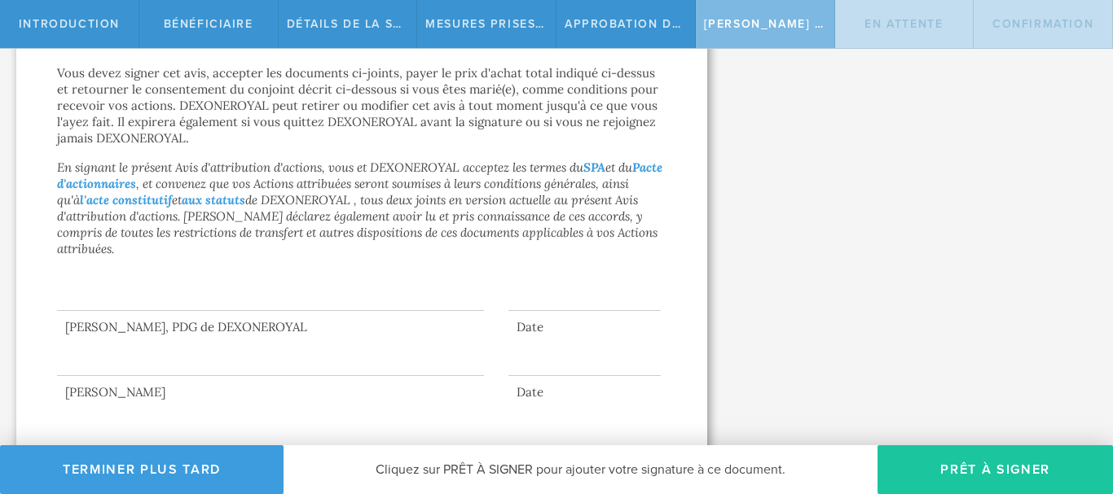
click at [1035, 475] on font "Prêt à signer" at bounding box center [995, 470] width 110 height 16
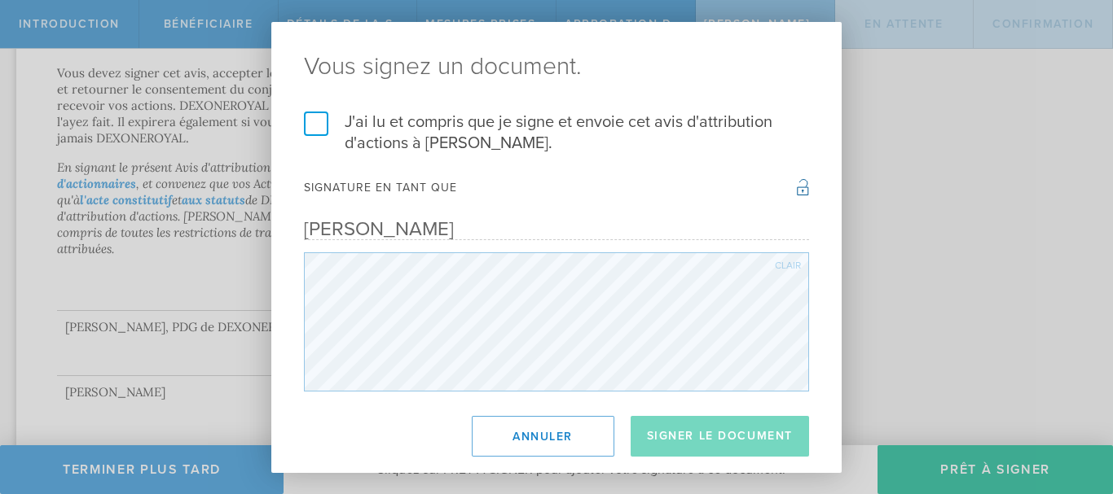
click at [308, 120] on label "J'ai lu et compris que je signe et envoie cet avis d'attribution d'actions à De…" at bounding box center [556, 133] width 505 height 42
click at [0, 0] on input "J'ai lu et compris que je signe et envoie cet avis d'attribution d'actions à De…" at bounding box center [0, 0] width 0 height 0
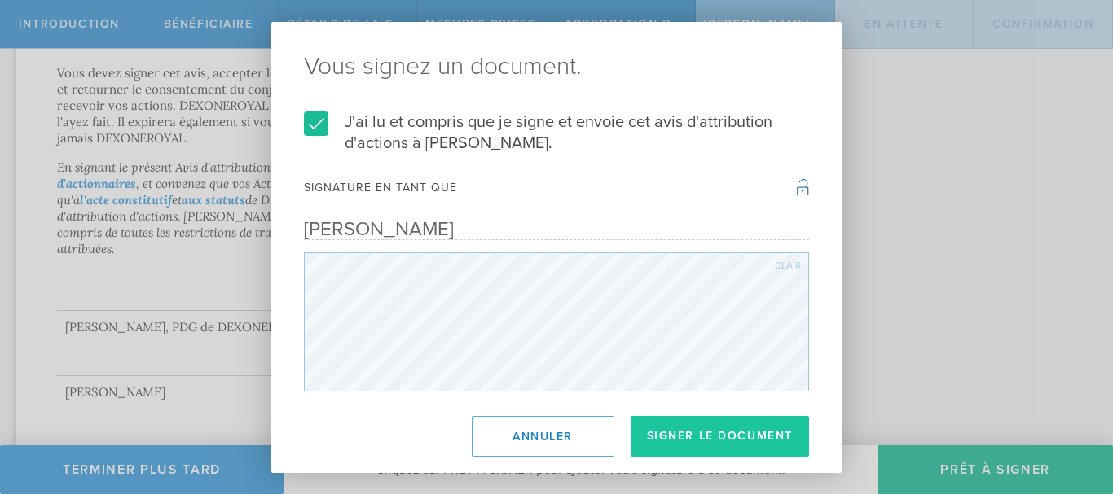
click at [722, 435] on button "Signer le document" at bounding box center [719, 436] width 179 height 41
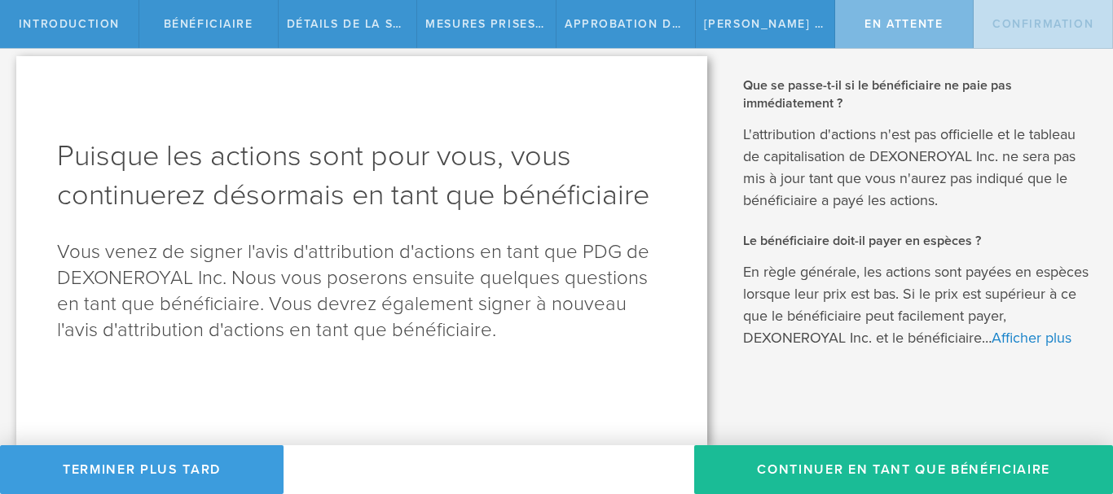
scroll to position [31, 0]
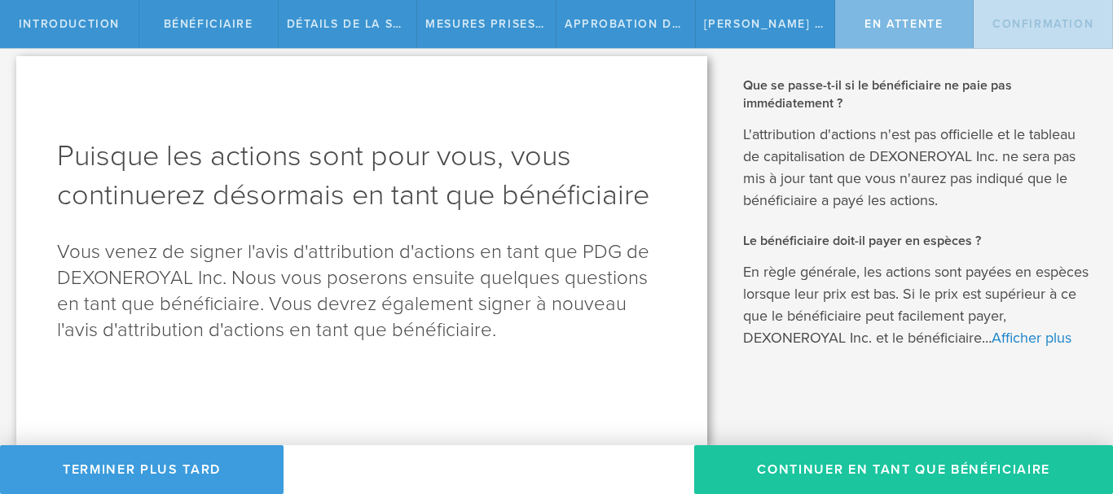
click at [1047, 463] on button "Continuer en tant que bénéficiaire" at bounding box center [903, 469] width 419 height 49
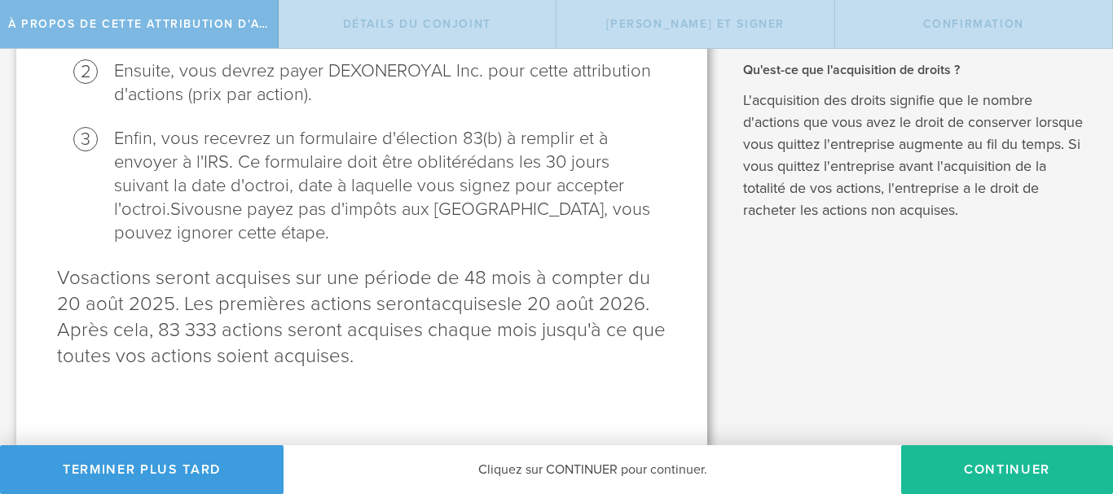
scroll to position [319, 0]
click at [1047, 460] on button "CONTINUER" at bounding box center [1007, 469] width 212 height 49
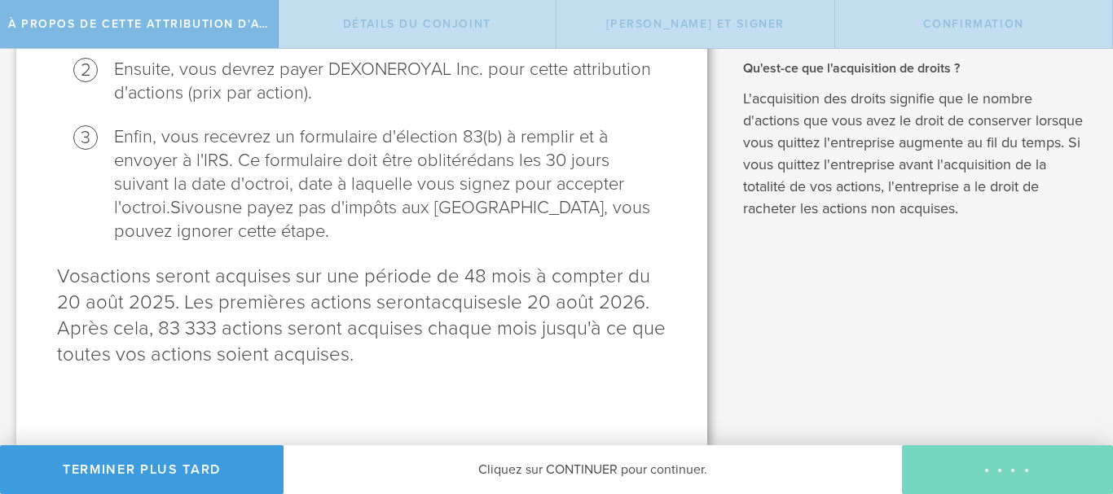
scroll to position [0, 0]
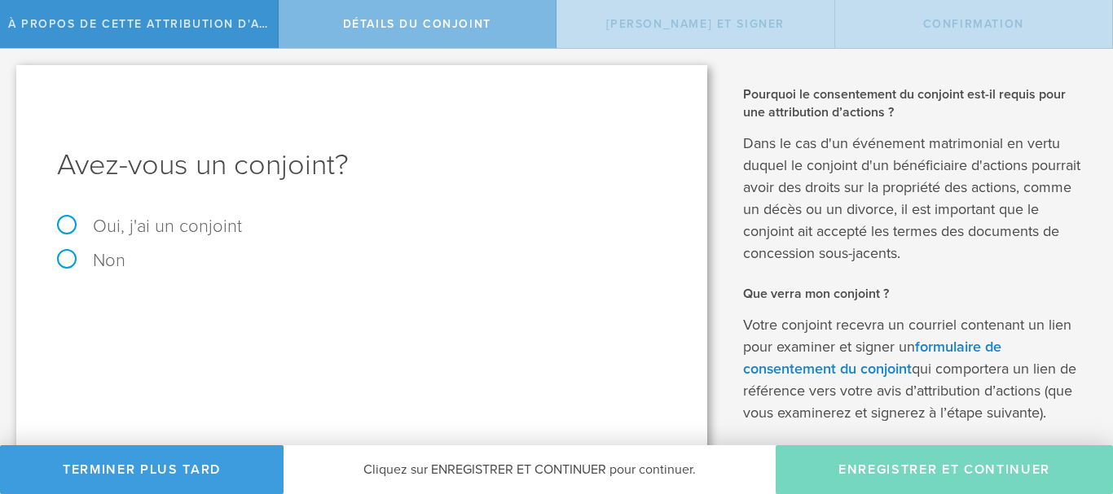
click at [64, 260] on label "Non" at bounding box center [361, 261] width 609 height 18
click at [11, 75] on input "Non" at bounding box center [5, 62] width 11 height 26
radio input "true"
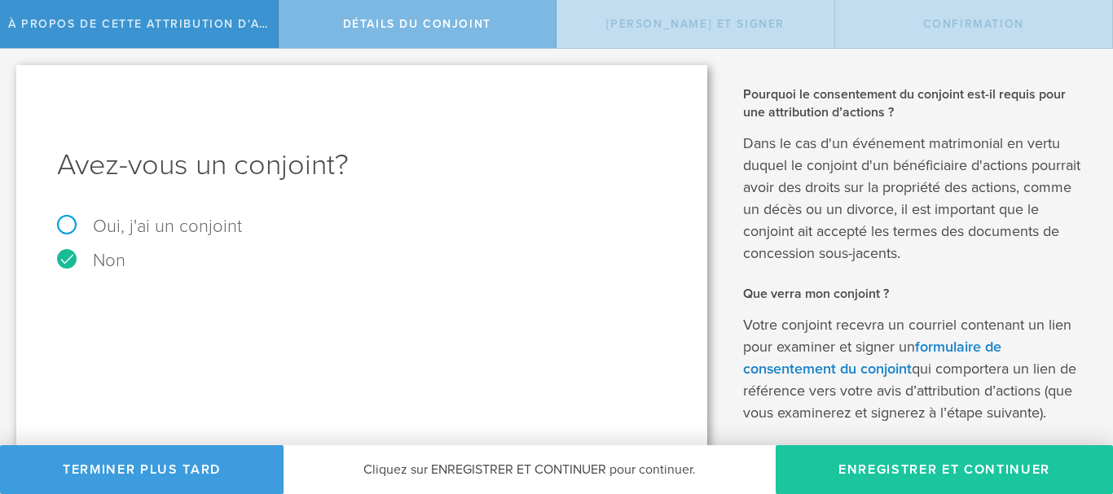
click at [991, 478] on button "Enregistrer et continuer" at bounding box center [943, 469] width 337 height 49
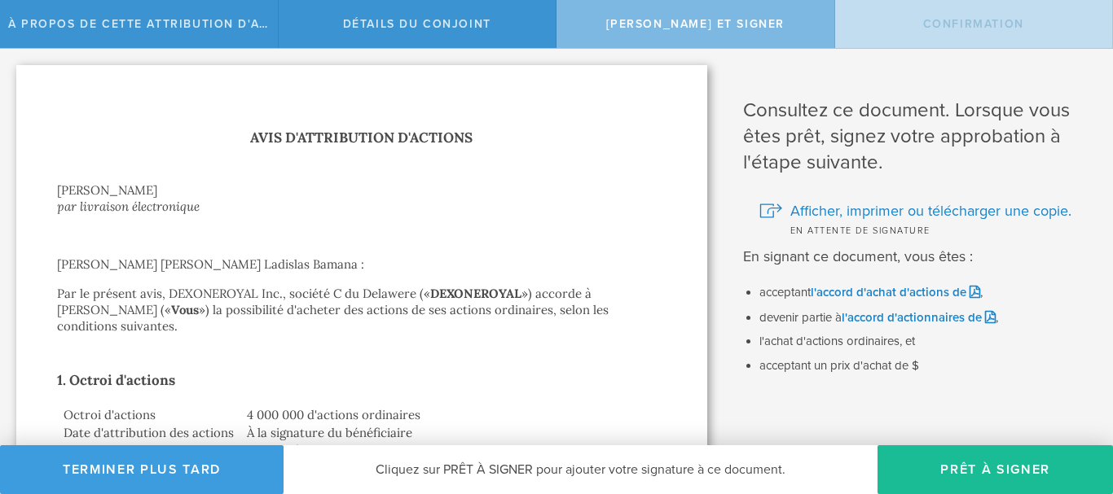
scroll to position [347, 0]
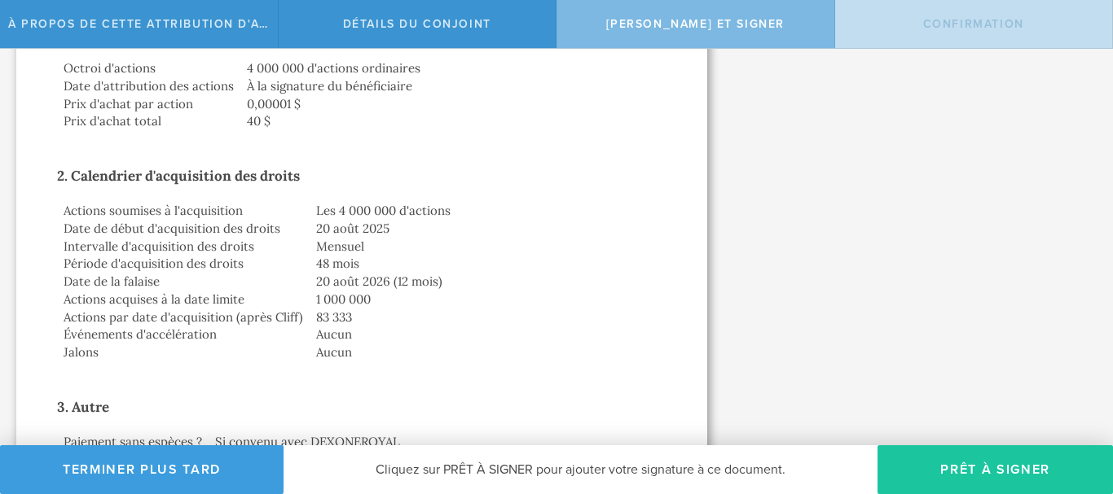
click at [927, 452] on button "Prêt à signer" at bounding box center [994, 469] width 235 height 49
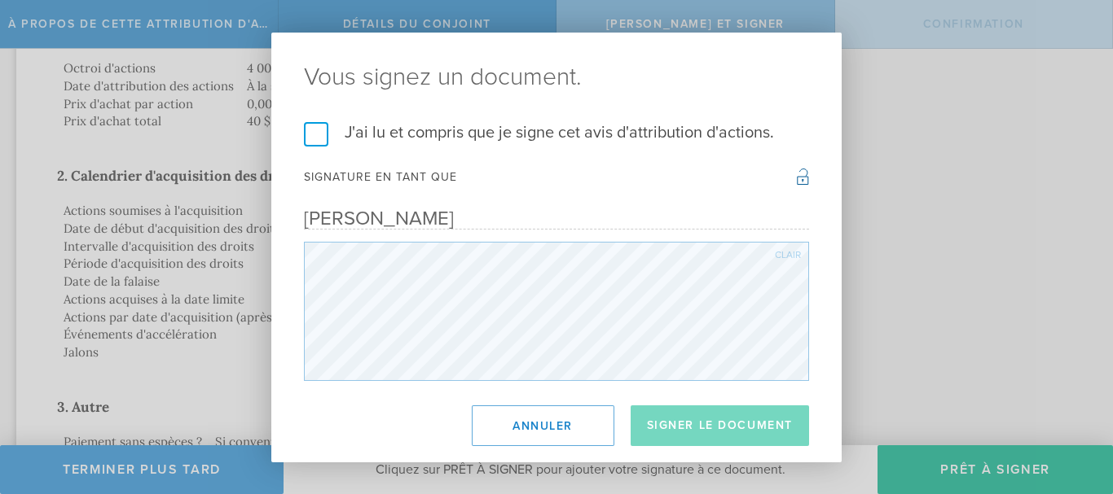
click at [317, 136] on label "J'ai lu et compris que je signe cet avis d'attribution d'actions." at bounding box center [556, 132] width 505 height 21
click at [0, 0] on input "J'ai lu et compris que je signe cet avis d'attribution d'actions." at bounding box center [0, 0] width 0 height 0
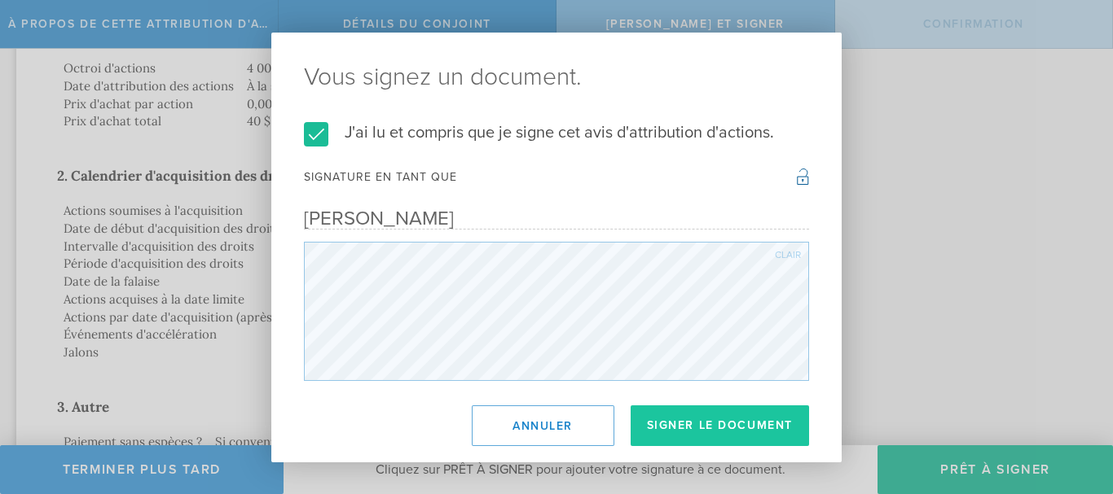
click at [731, 426] on button "Signer le document" at bounding box center [719, 426] width 179 height 41
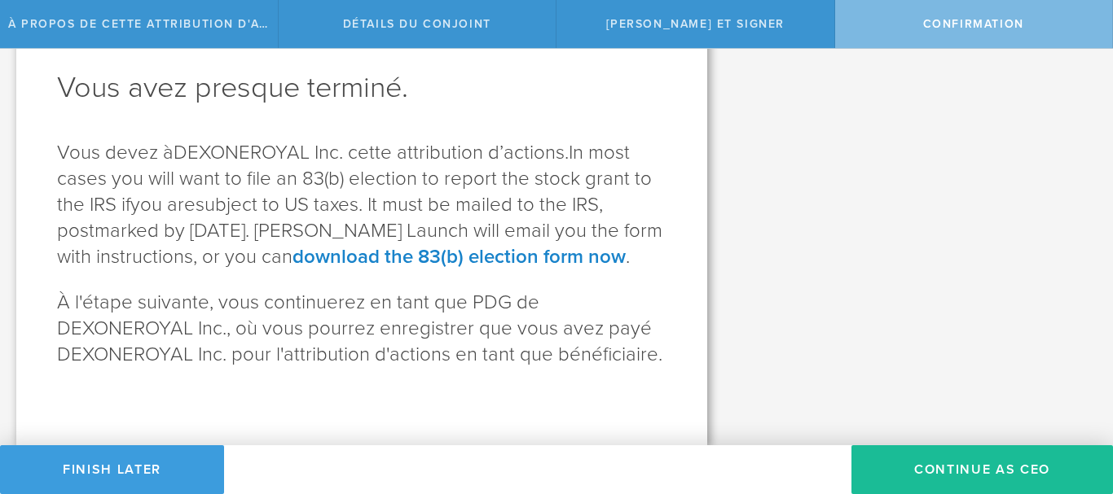
scroll to position [0, 0]
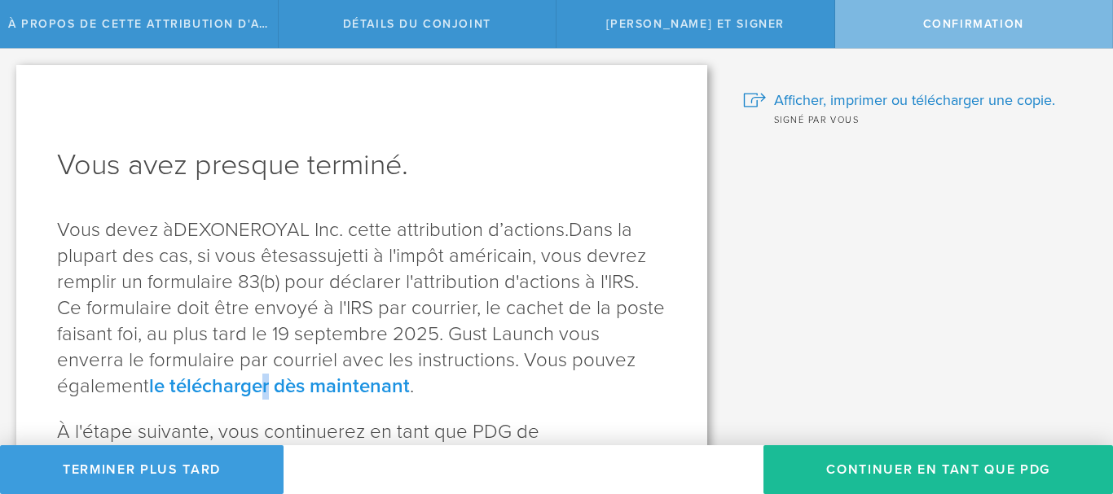
click at [270, 382] on font "le télécharger dès maintenant" at bounding box center [279, 387] width 261 height 24
click at [297, 386] on font "le télécharger dès maintenant" at bounding box center [279, 387] width 261 height 24
click at [300, 386] on font "le télécharger dès maintenant" at bounding box center [279, 387] width 261 height 24
click at [557, 402] on div "Vous devez à DEXONEROYAL Inc. cette attribution d’actions. Dans la plupart des …" at bounding box center [361, 357] width 609 height 280
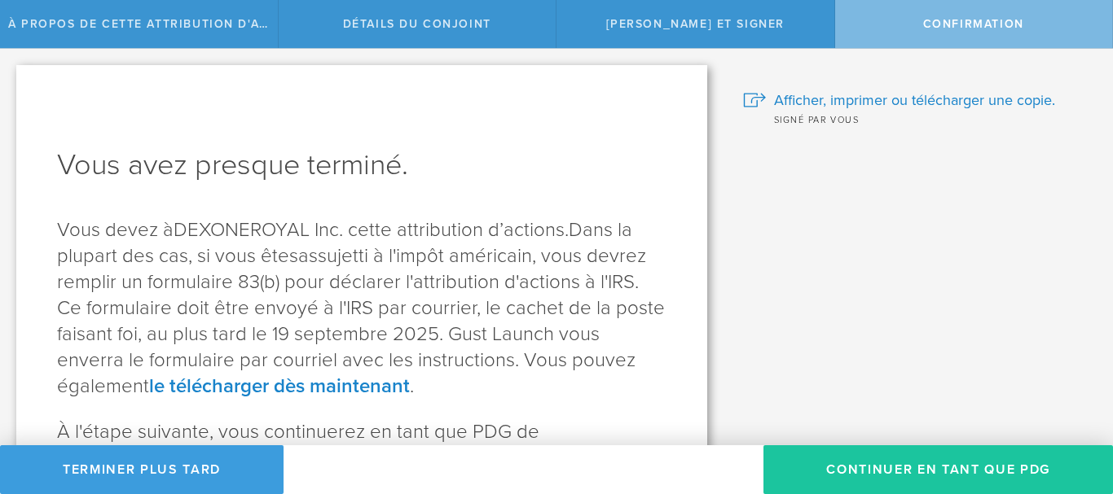
click at [1009, 468] on font "Continuer en tant que PDG" at bounding box center [938, 470] width 224 height 16
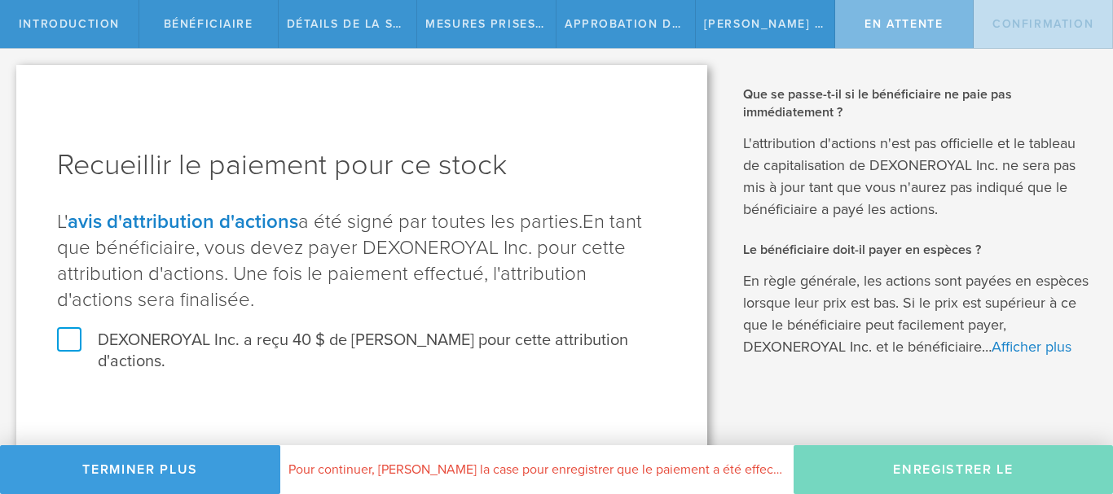
click at [71, 335] on label "DEXONEROYAL Inc. a reçu 40 $ de [PERSON_NAME] pour cette attribution d'actions." at bounding box center [361, 351] width 609 height 42
click at [0, 0] on input "DEXONEROYAL Inc. a reçu 40 $ de [PERSON_NAME] pour cette attribution d'actions." at bounding box center [0, 0] width 0 height 0
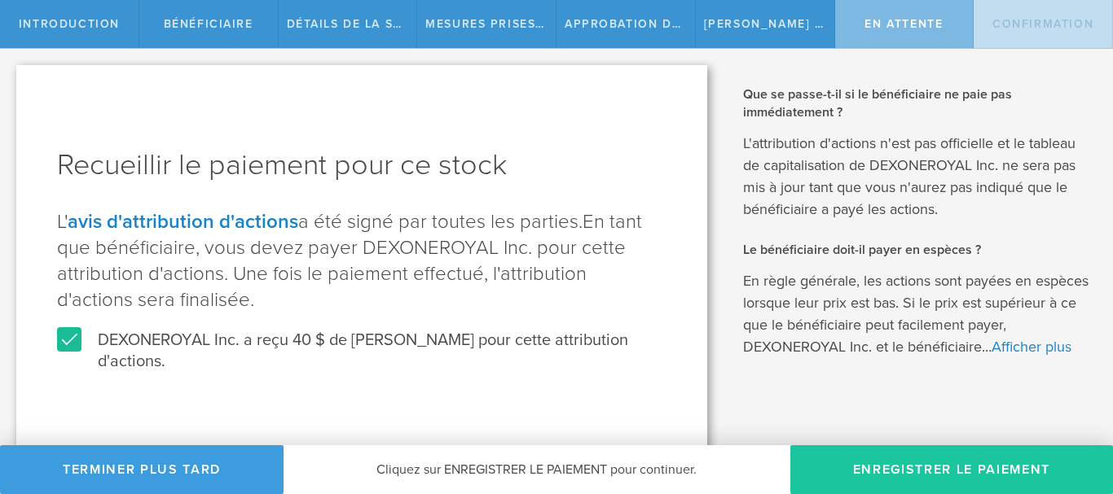
click at [842, 466] on button "Enregistrer le paiement" at bounding box center [951, 469] width 323 height 49
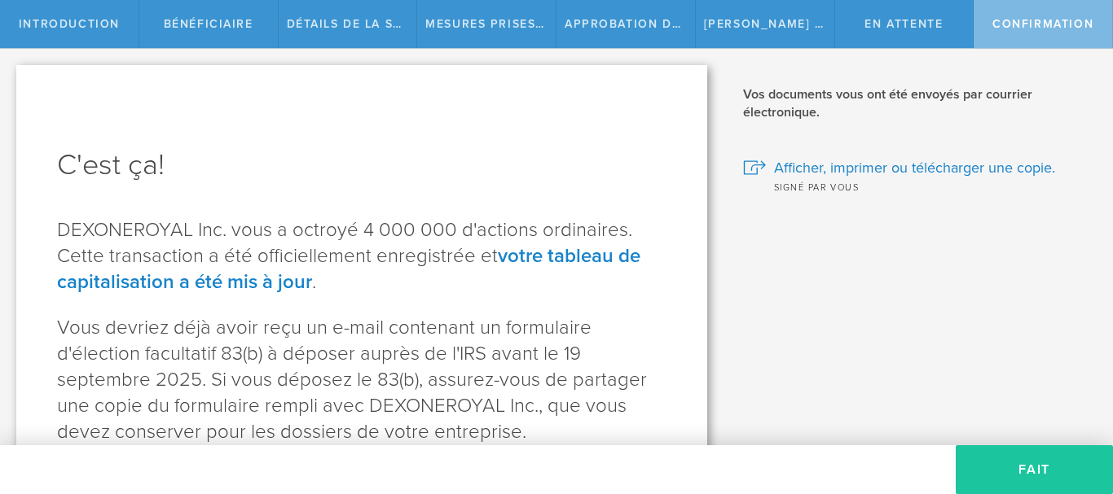
click at [1045, 473] on button "Fait" at bounding box center [1033, 469] width 157 height 49
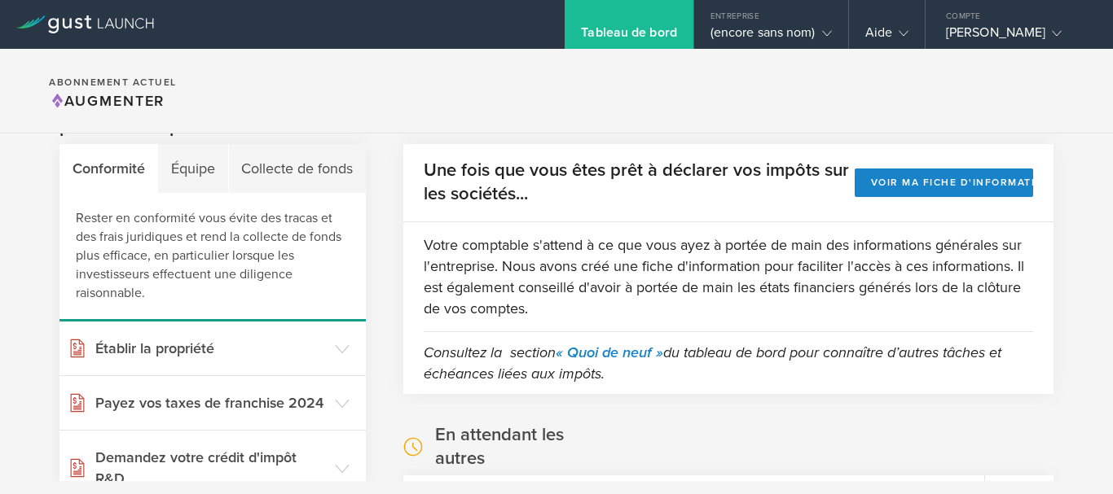
scroll to position [270, 0]
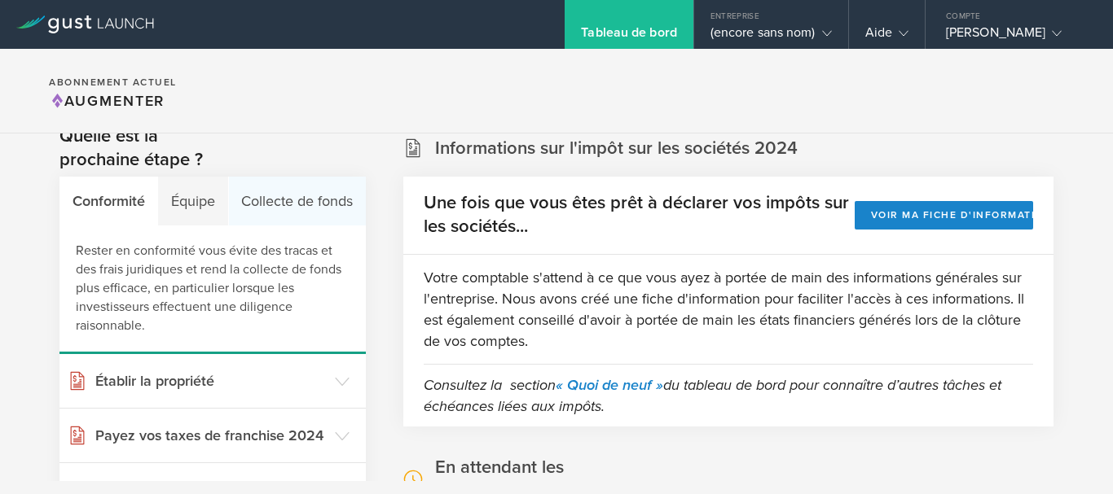
click at [287, 200] on font "Collecte de fonds" at bounding box center [297, 201] width 112 height 18
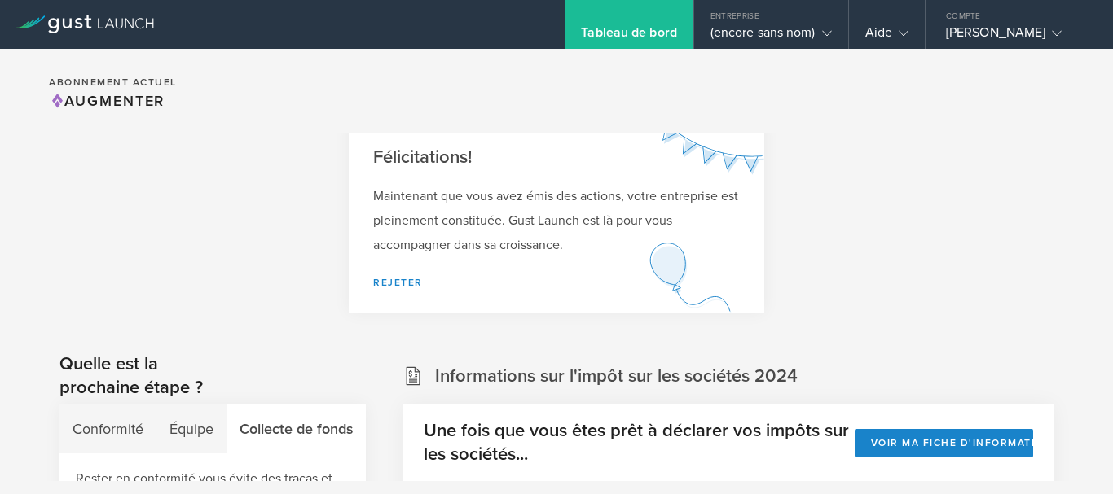
scroll to position [0, 0]
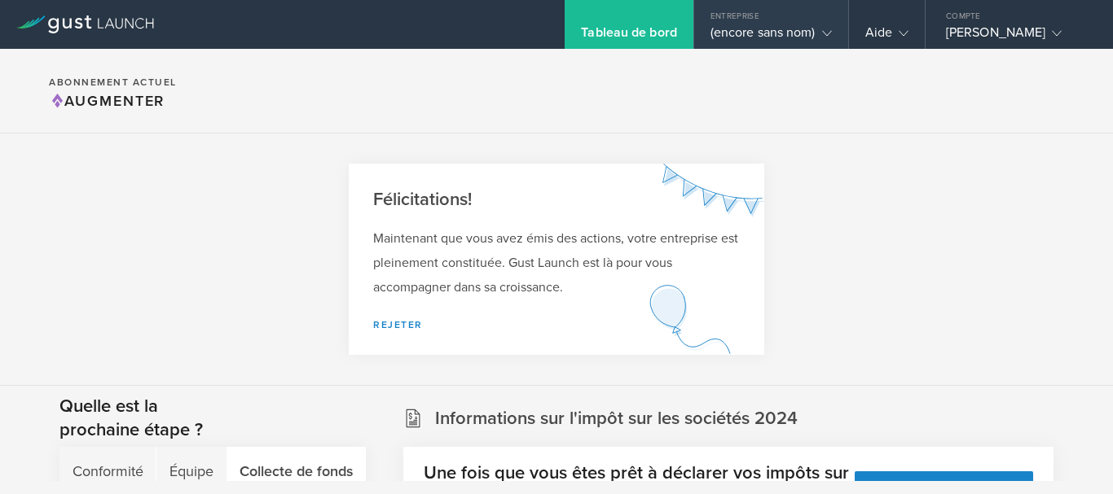
click at [720, 32] on font "(encore sans nom)" at bounding box center [762, 32] width 105 height 16
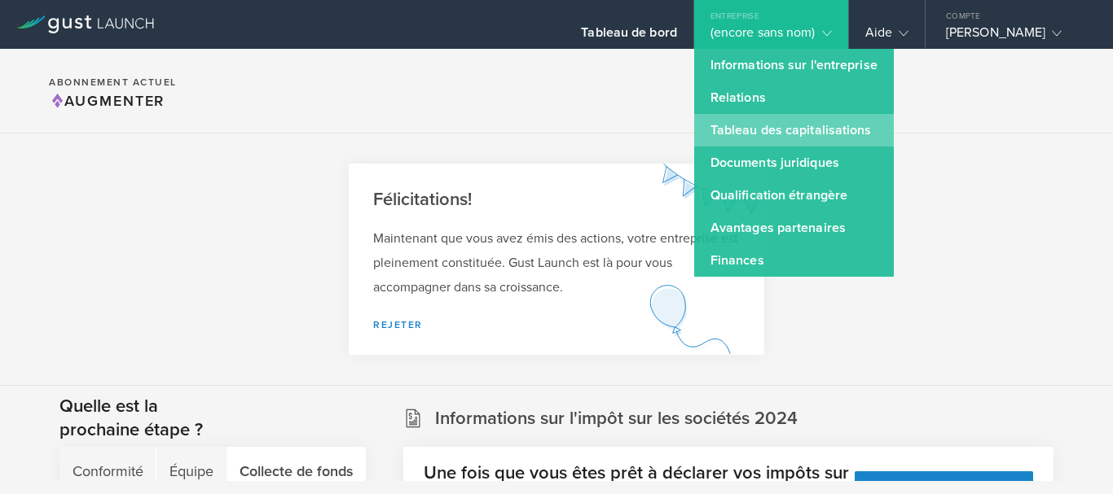
click at [712, 123] on font "Tableau des capitalisations" at bounding box center [790, 130] width 161 height 16
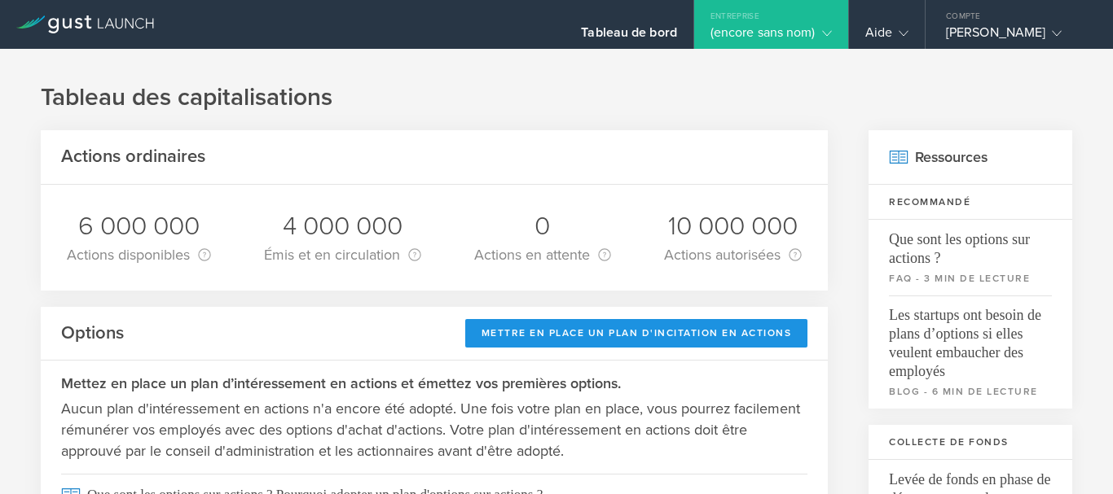
click at [647, 335] on font "Mettre en place un plan d'incitation en actions" at bounding box center [636, 332] width 310 height 11
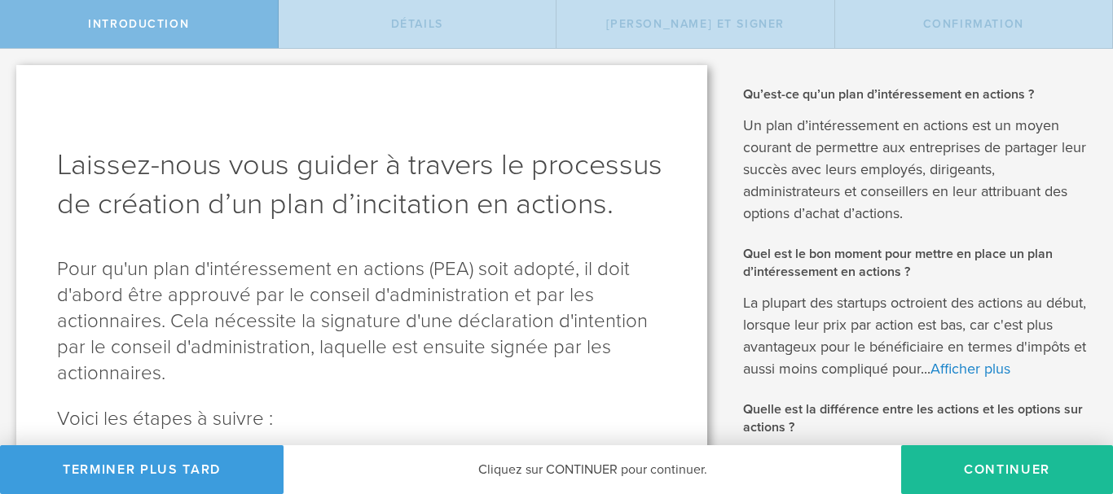
scroll to position [347, 0]
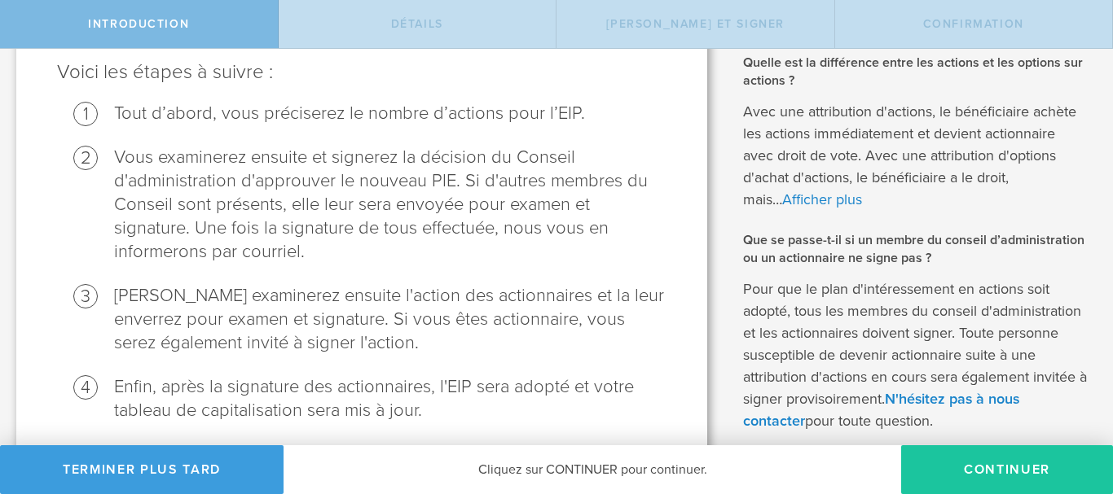
click at [1076, 482] on button "Continuer" at bounding box center [1007, 469] width 212 height 49
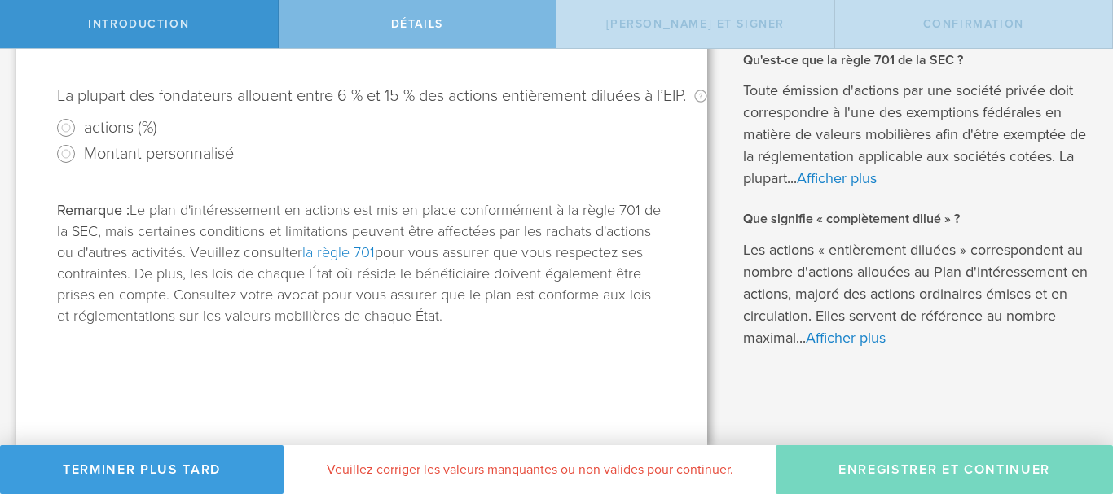
scroll to position [0, 0]
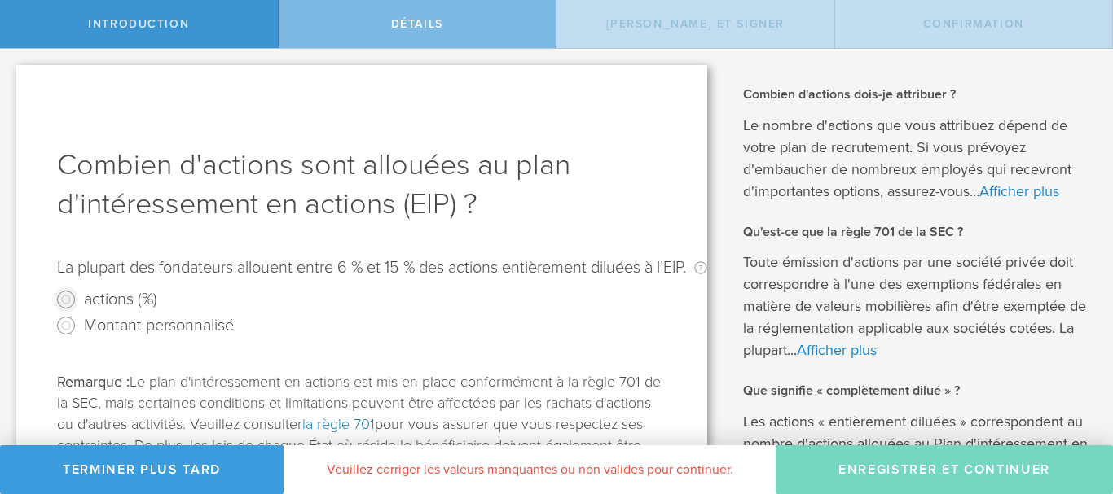
click at [60, 302] on input "actions (%)" at bounding box center [66, 300] width 26 height 26
radio input "true"
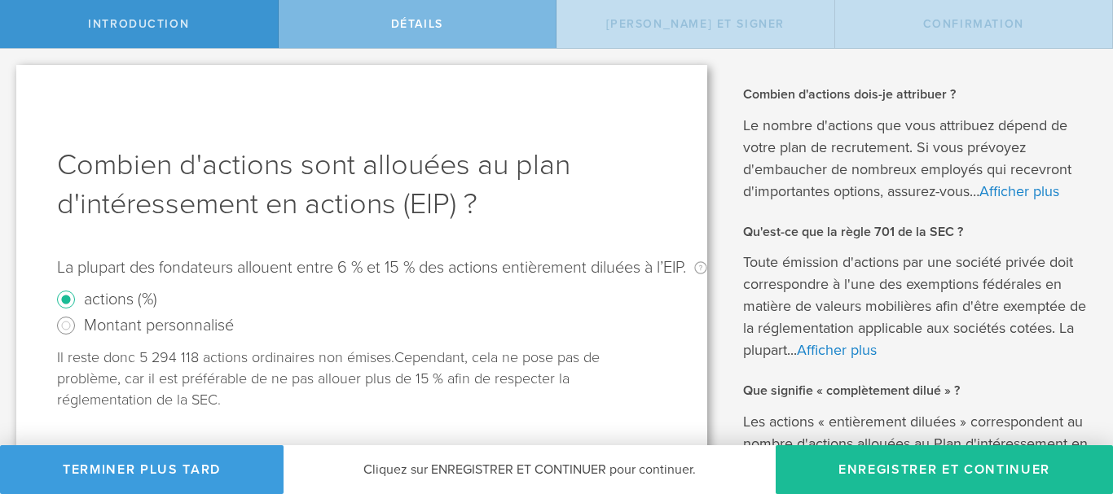
scroll to position [194, 0]
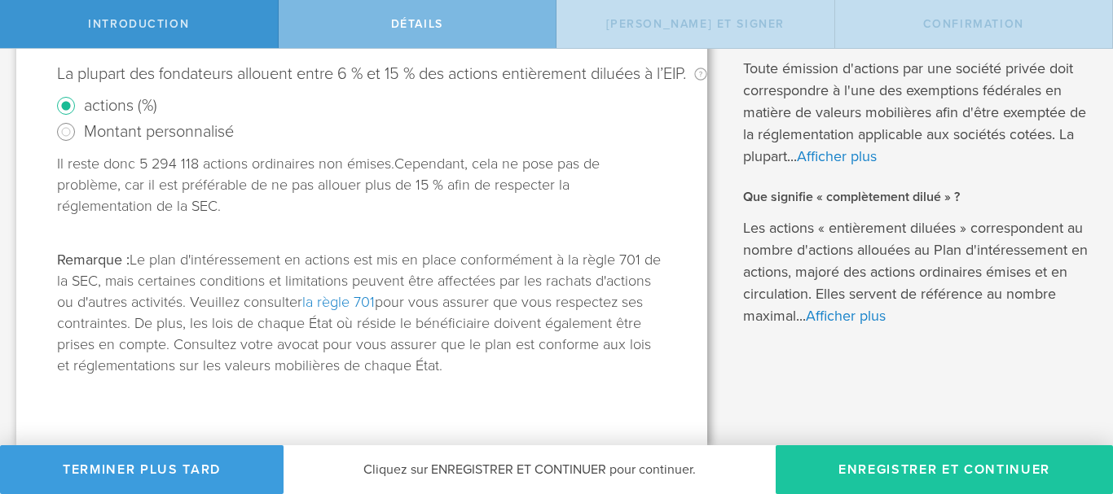
click at [990, 468] on button "Enregistrer et continuer" at bounding box center [943, 469] width 337 height 49
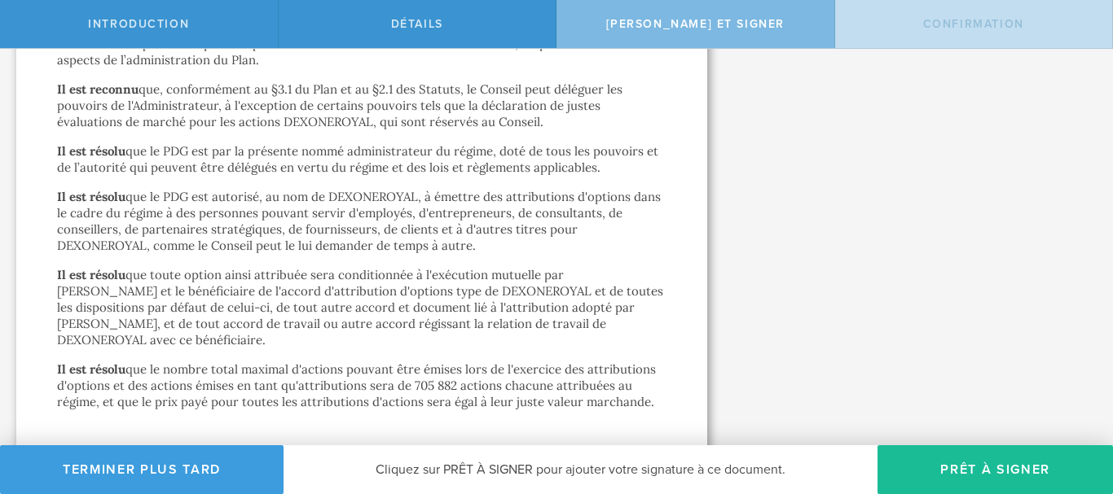
scroll to position [1388, 0]
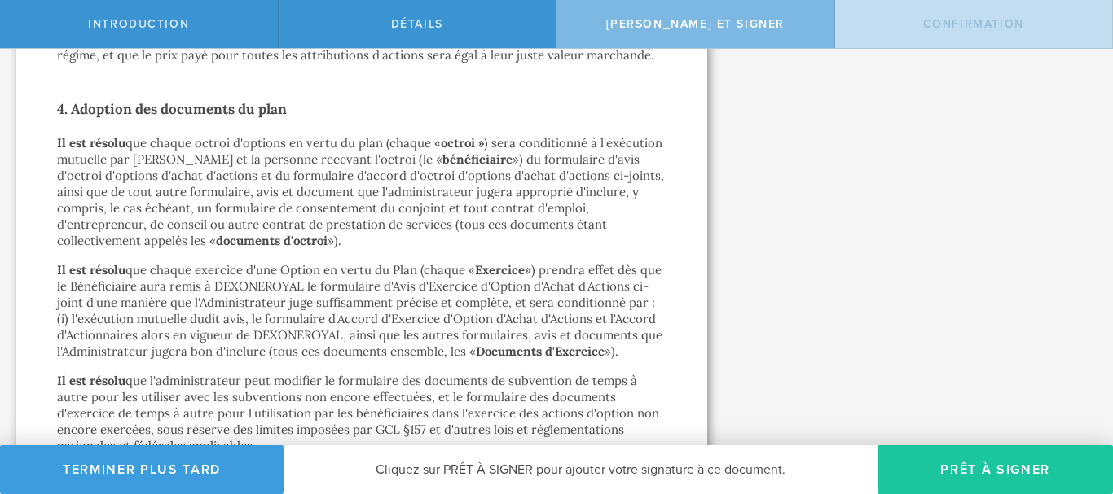
click at [1050, 455] on button "Prêt à signer" at bounding box center [994, 469] width 235 height 49
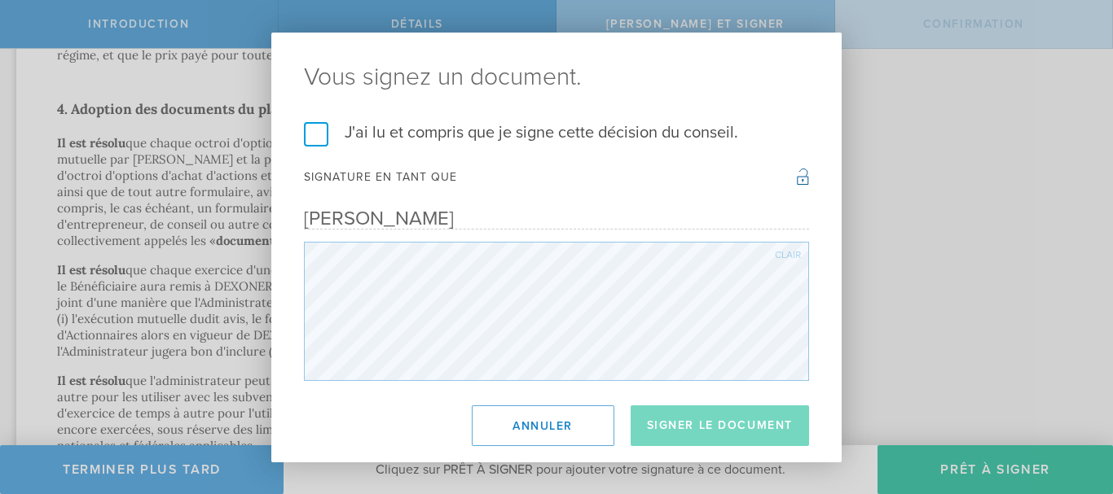
click at [312, 137] on label "J'ai lu et compris que je signe cette décision du conseil." at bounding box center [556, 132] width 505 height 21
click at [0, 0] on input "J'ai lu et compris que je signe cette décision du conseil." at bounding box center [0, 0] width 0 height 0
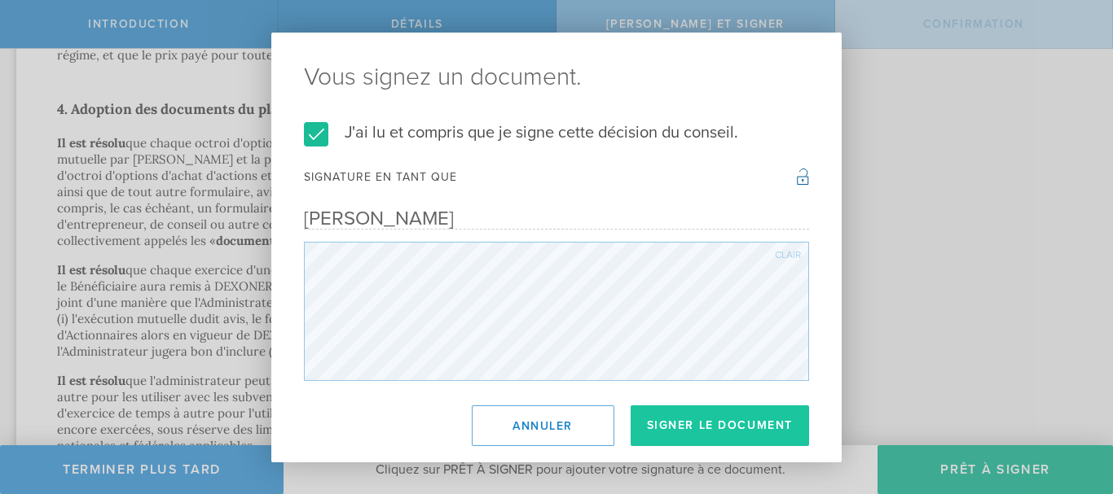
click at [673, 414] on button "Signer le document" at bounding box center [719, 426] width 179 height 41
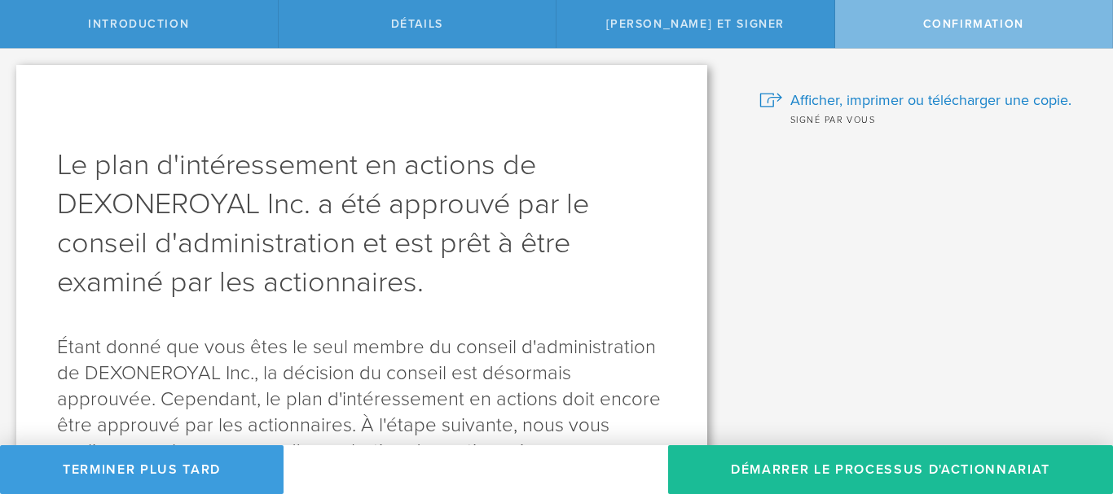
scroll to position [113, 0]
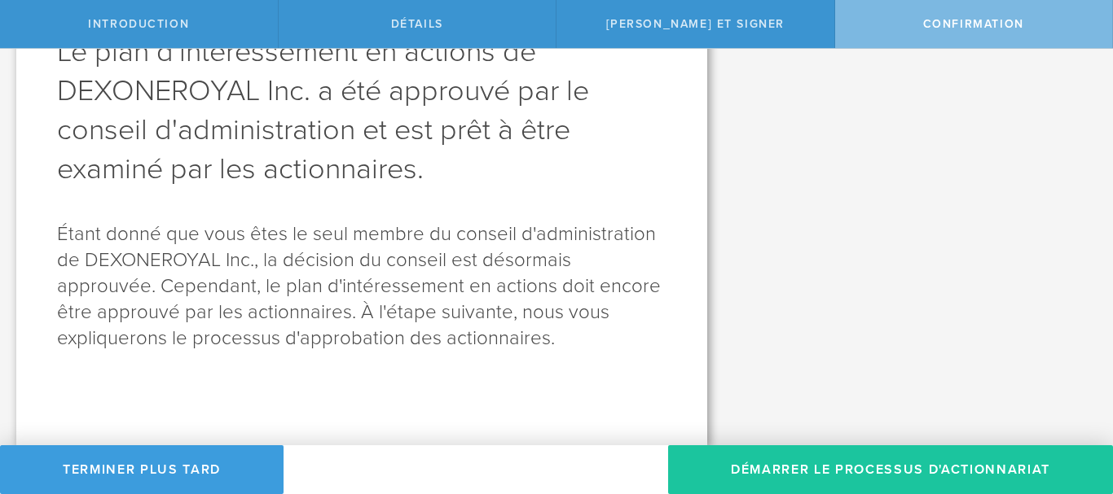
click at [965, 476] on button "Démarrer le processus d'actionnariat" at bounding box center [890, 469] width 445 height 49
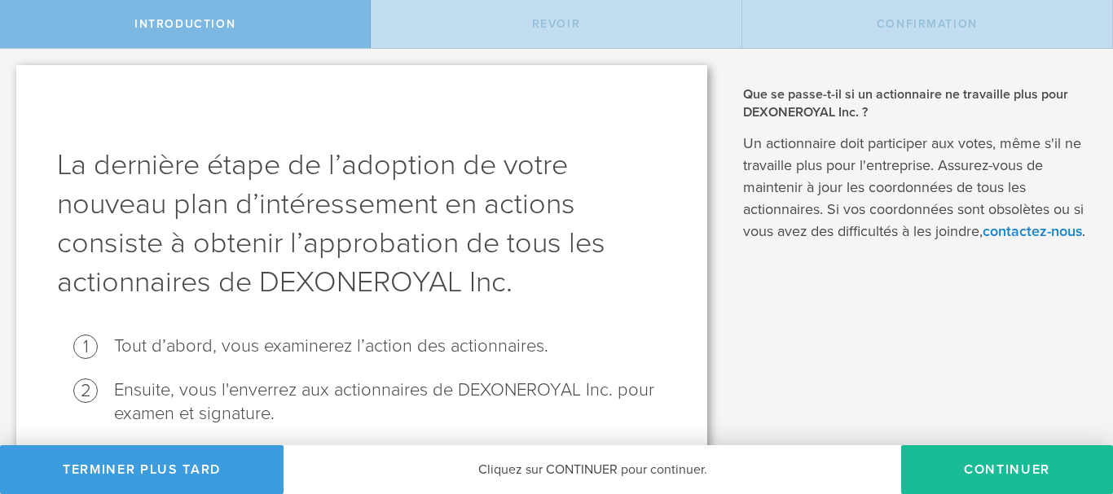
scroll to position [197, 0]
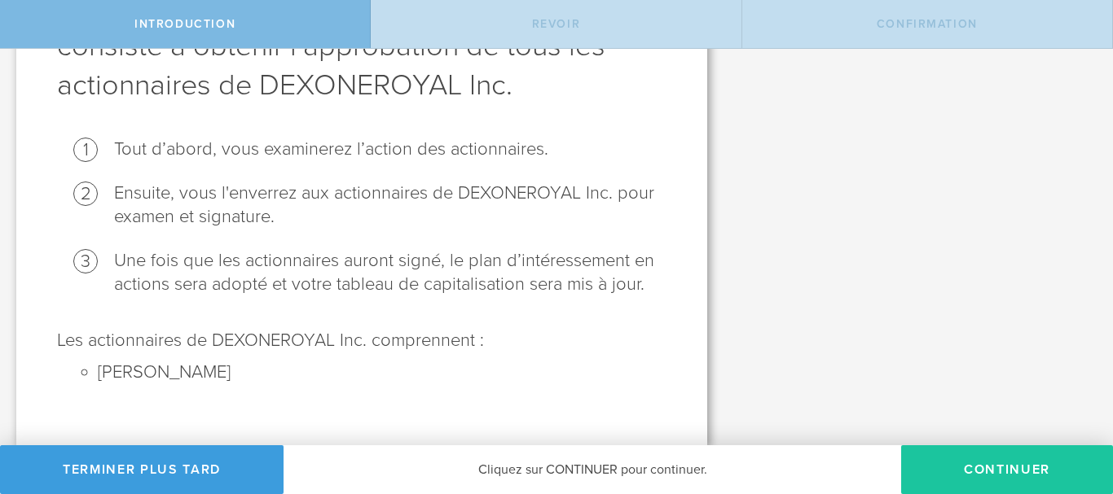
click at [963, 476] on button "Continuer" at bounding box center [1007, 469] width 212 height 49
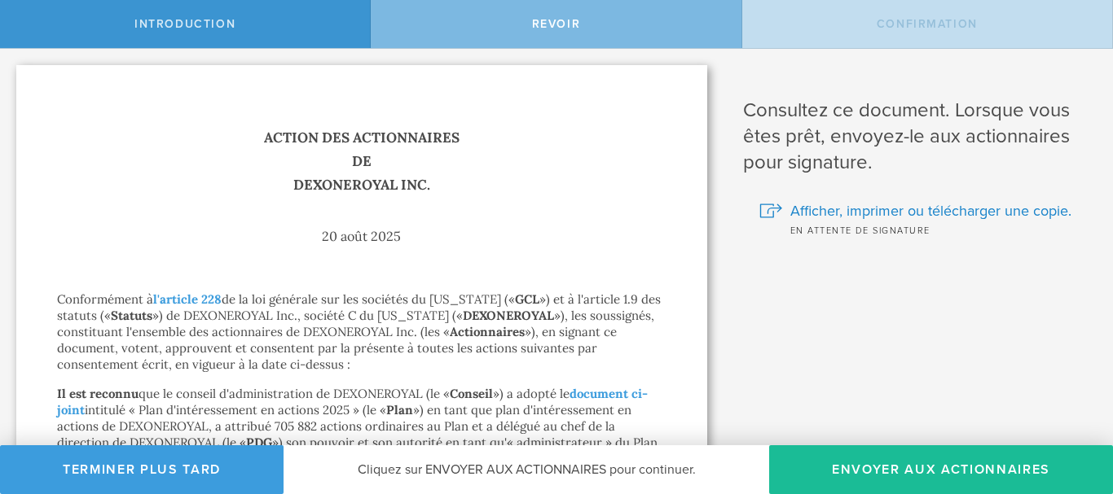
scroll to position [347, 0]
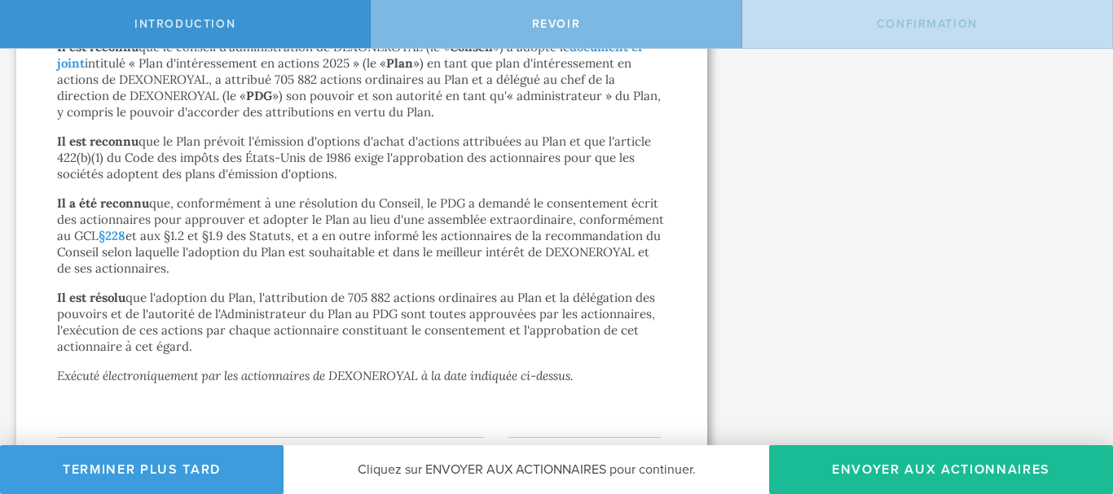
click at [1054, 301] on div "Que se passe-t-il si un actionnaire ne travaille plus pour DEXONEROYAL Inc. ? U…" at bounding box center [917, 113] width 389 height 822
click at [769, 414] on div "Que se passe-t-il si un actionnaire ne travaille plus pour DEXONEROYAL Inc. ? U…" at bounding box center [917, 113] width 389 height 822
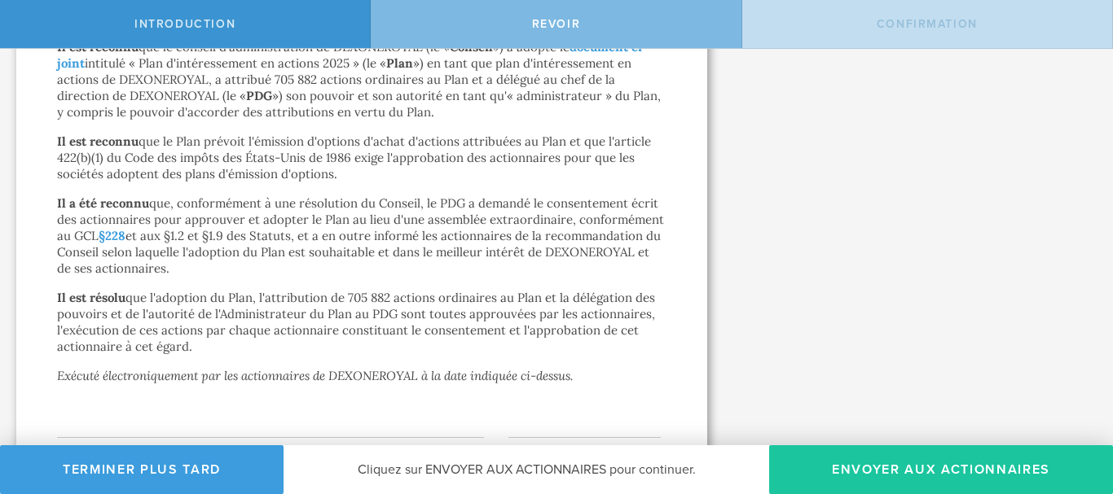
click at [1091, 470] on button "Envoyer aux actionnaires" at bounding box center [941, 469] width 344 height 49
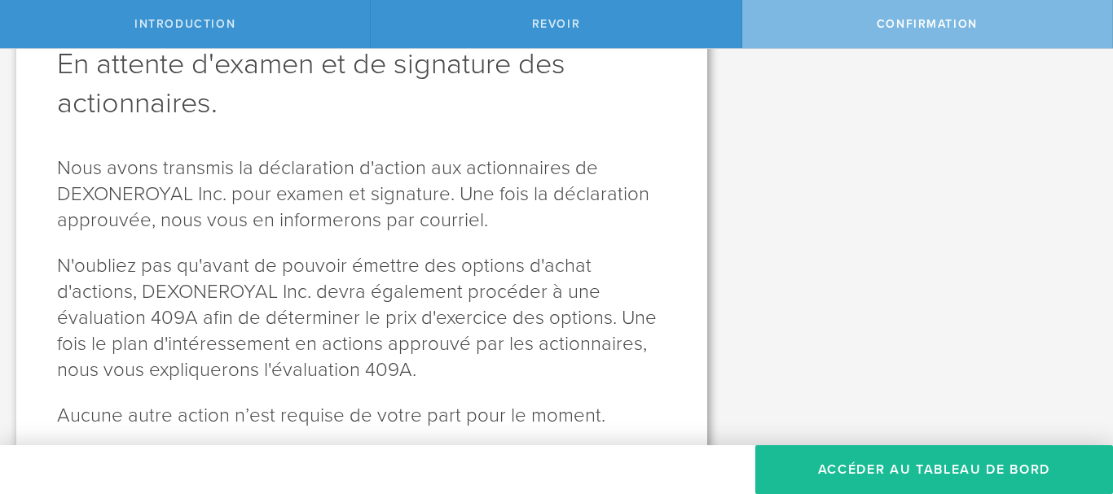
scroll to position [162, 0]
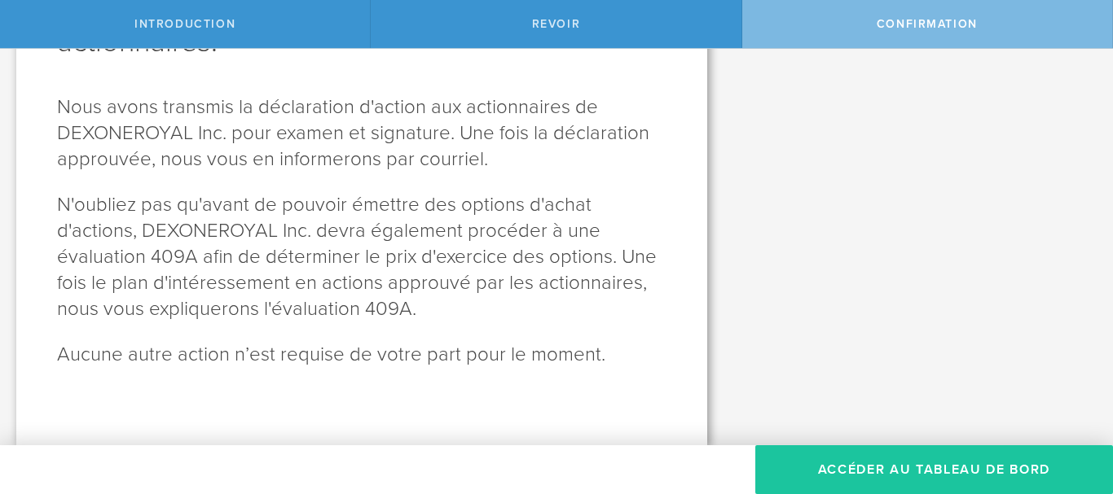
click at [927, 468] on font "Accéder au tableau de bord" at bounding box center [934, 470] width 232 height 16
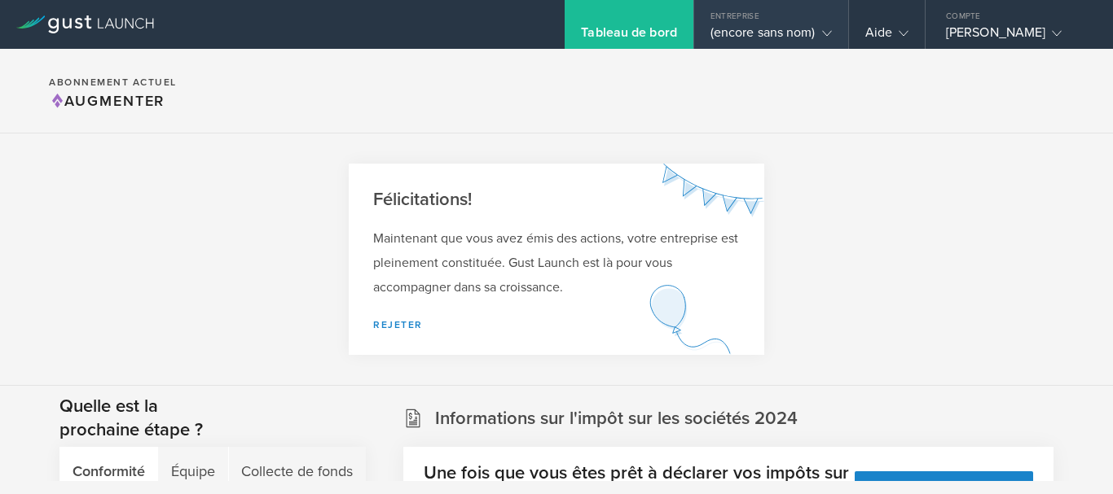
click at [731, 29] on font "(encore sans nom)" at bounding box center [762, 32] width 105 height 16
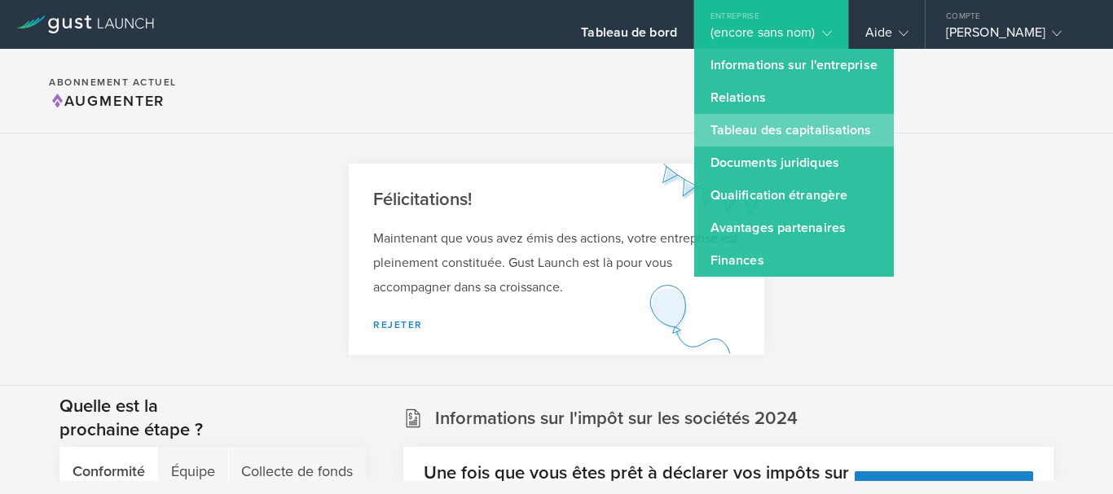
click at [726, 138] on link "Tableau des capitalisations" at bounding box center [794, 130] width 200 height 33
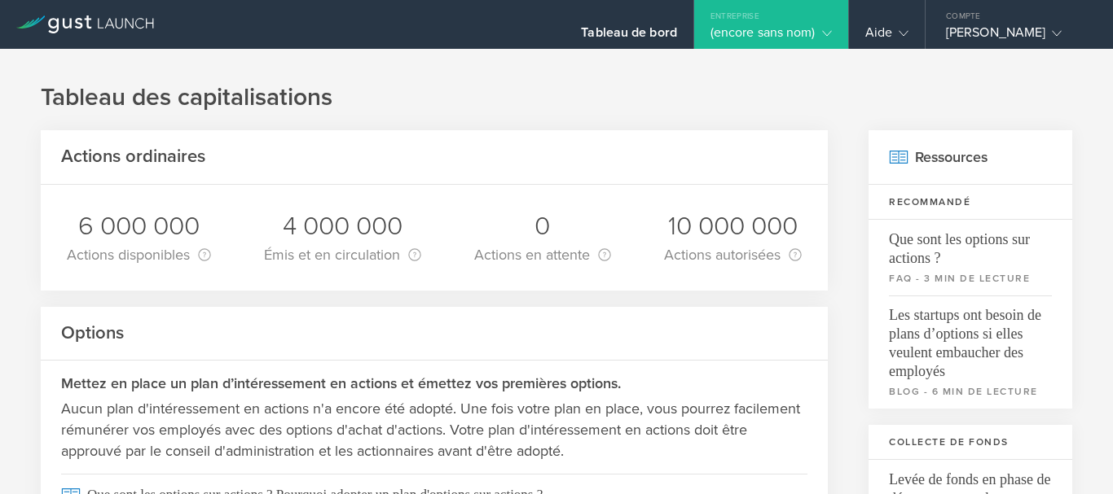
scroll to position [389, 0]
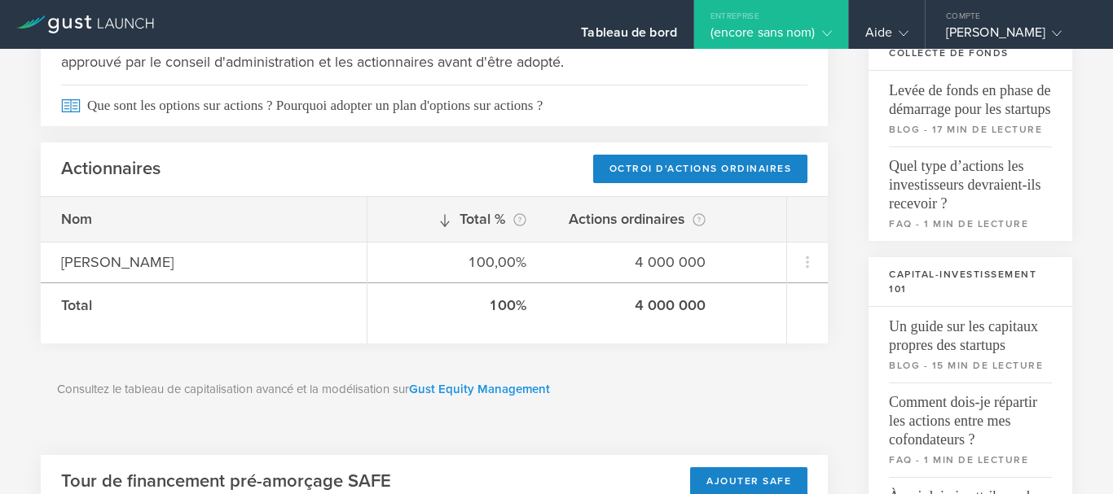
click at [519, 388] on font "Gust Equity Management" at bounding box center [479, 389] width 141 height 15
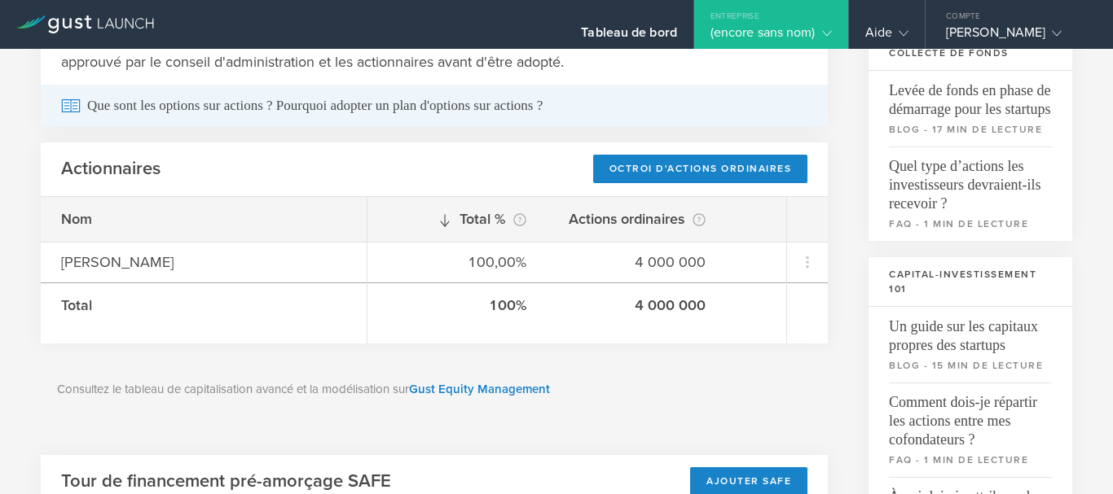
click at [366, 100] on font "Que sont les options sur actions ? Pourquoi adopter un plan d'options sur actio…" at bounding box center [314, 105] width 455 height 15
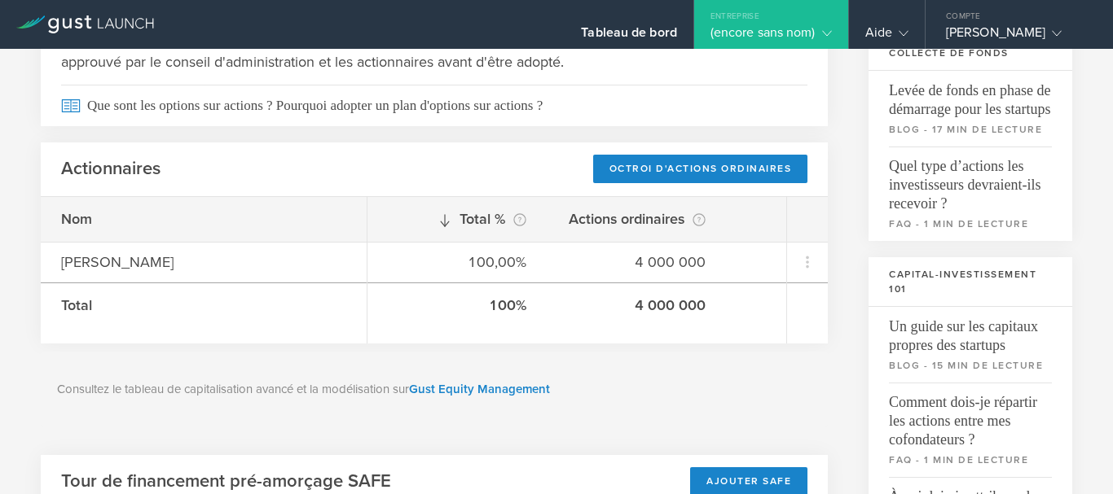
scroll to position [260, 0]
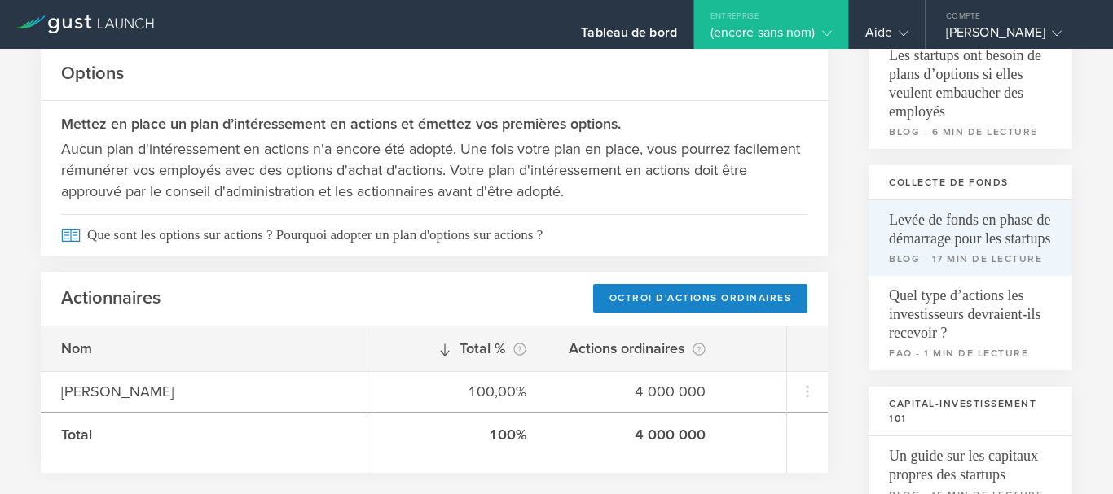
click at [1014, 231] on font "Levée de fonds en phase de démarrage pour les startups" at bounding box center [969, 229] width 161 height 35
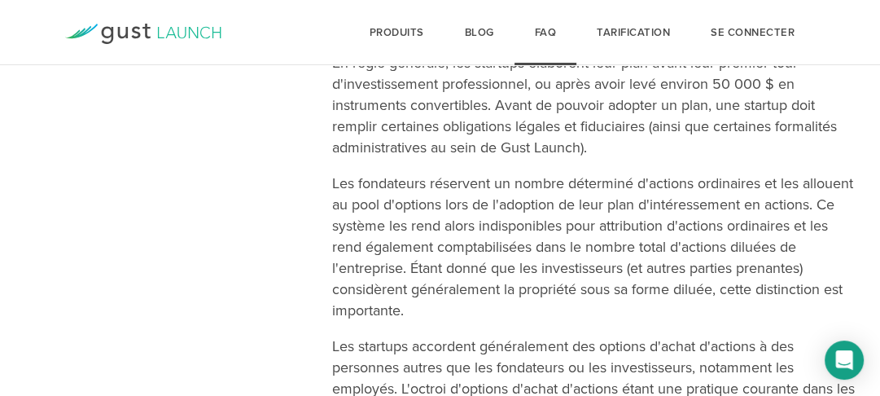
scroll to position [1038, 0]
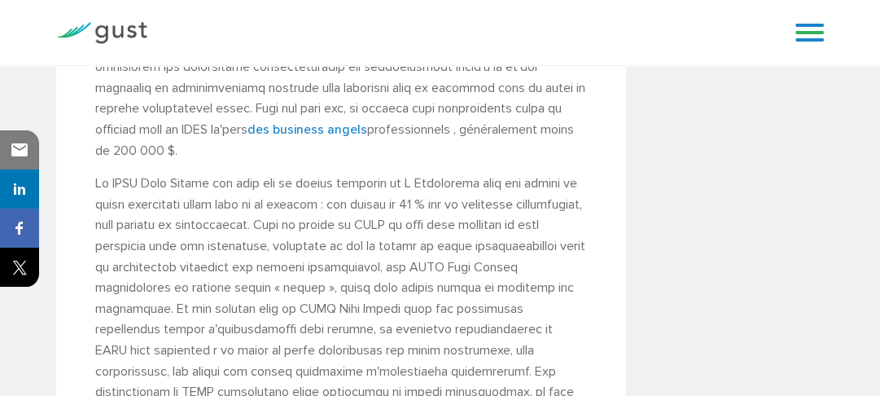
scroll to position [2233, 0]
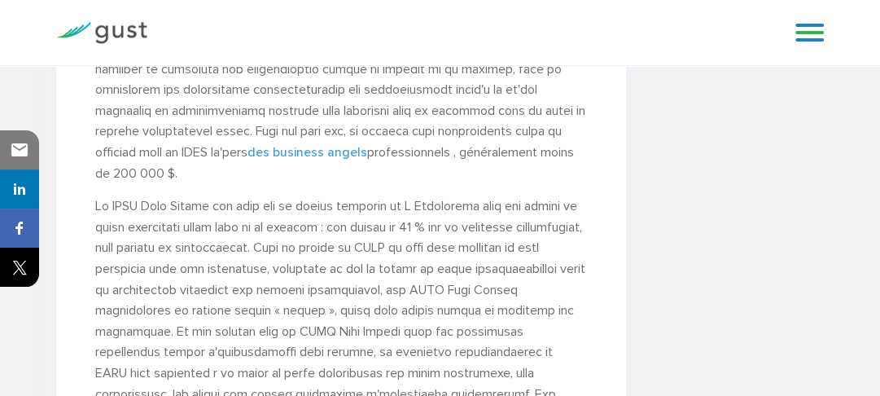
click at [277, 160] on font "des business angels" at bounding box center [308, 151] width 120 height 15
